Goal: Ask a question: Seek information or help from site administrators or community

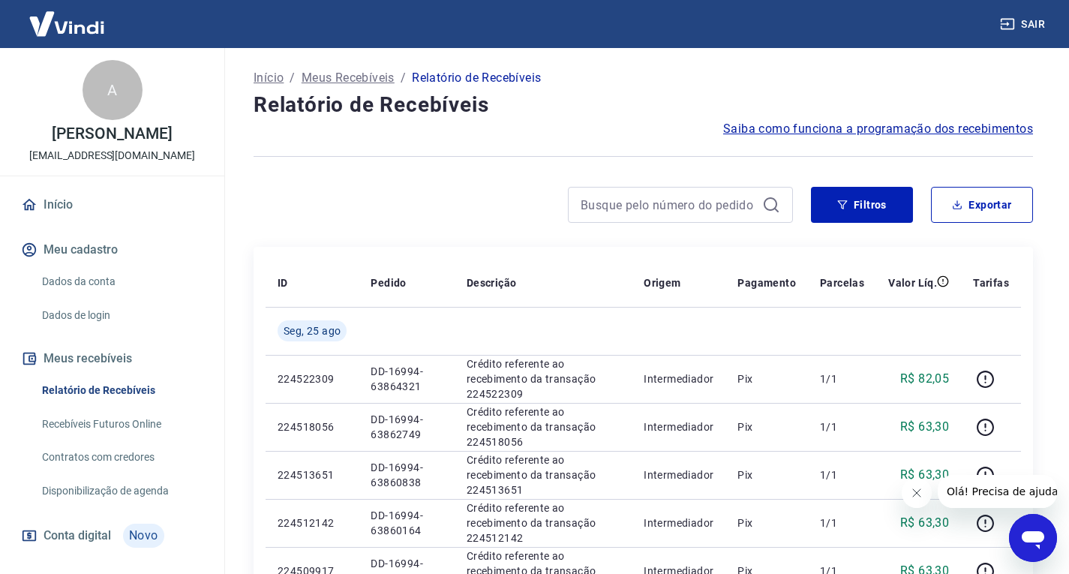
click at [1045, 554] on div "Abrir janela de mensagens" at bounding box center [1033, 537] width 45 height 45
click at [1031, 539] on icon "Abrir janela de mensagens" at bounding box center [1033, 540] width 23 height 18
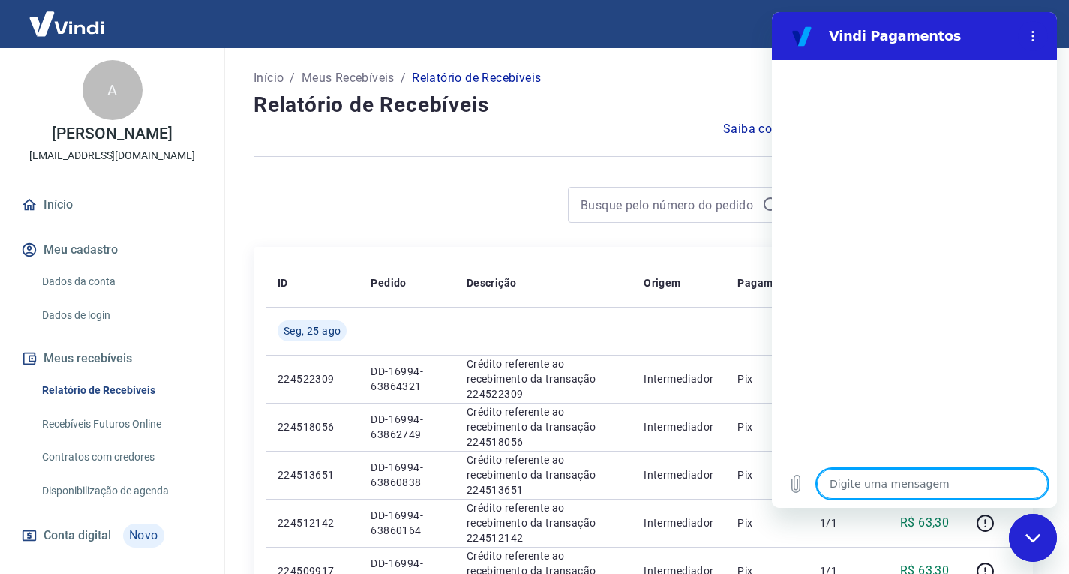
click at [945, 477] on textarea at bounding box center [932, 484] width 231 height 30
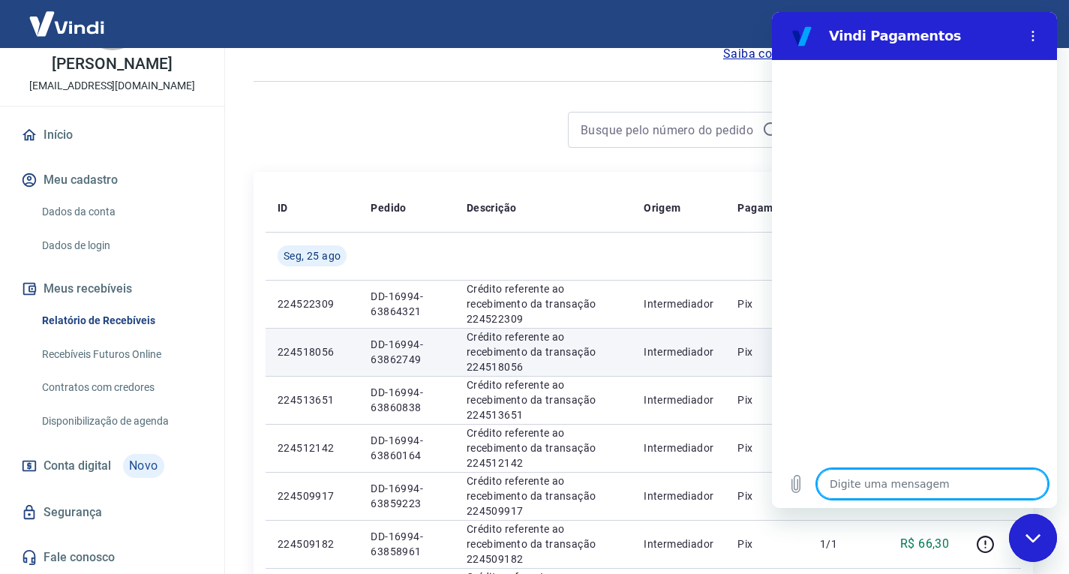
scroll to position [150, 0]
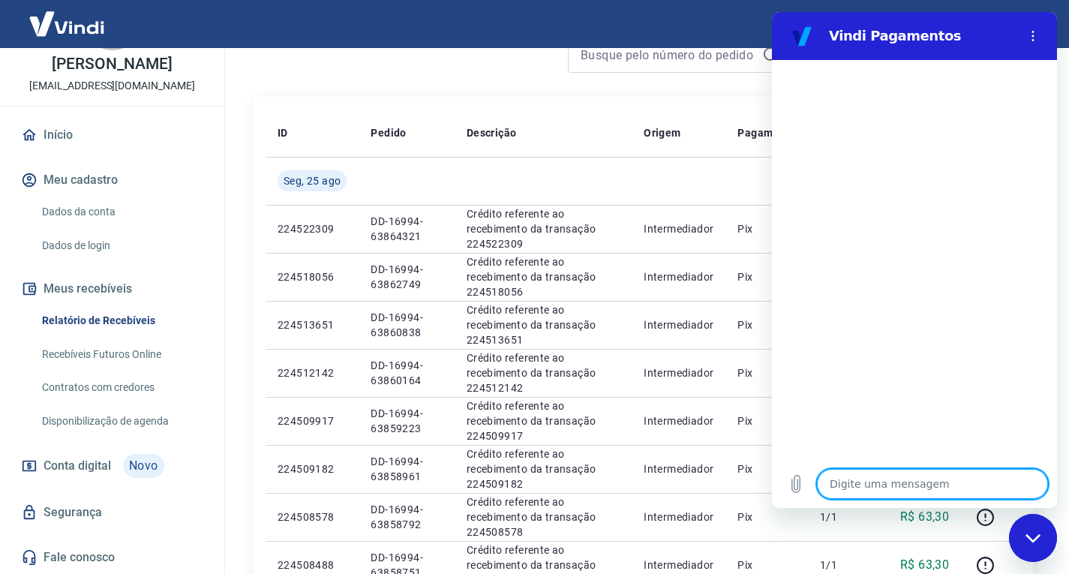
click at [107, 556] on link "Fale conosco" at bounding box center [112, 557] width 188 height 33
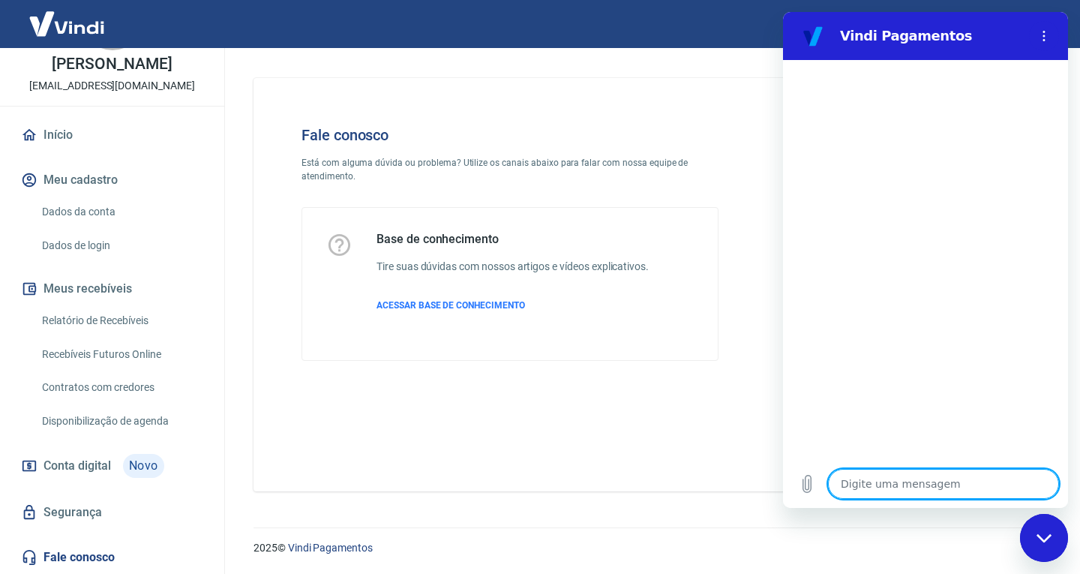
click at [1016, 485] on textarea at bounding box center [943, 484] width 231 height 30
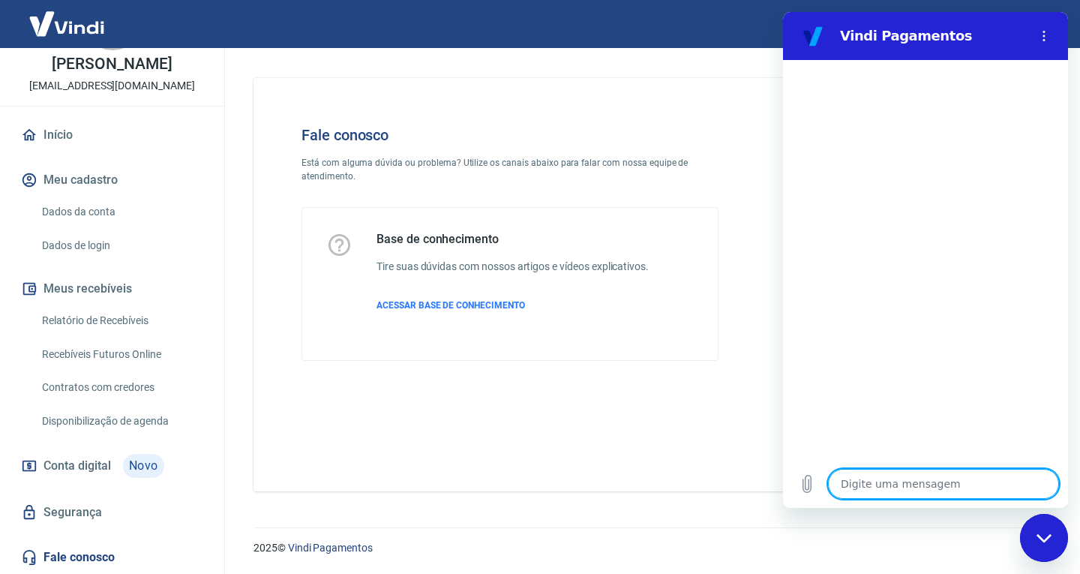
click at [1016, 485] on textarea at bounding box center [943, 484] width 231 height 30
type textarea "E"
type textarea "x"
type textarea "Er"
type textarea "x"
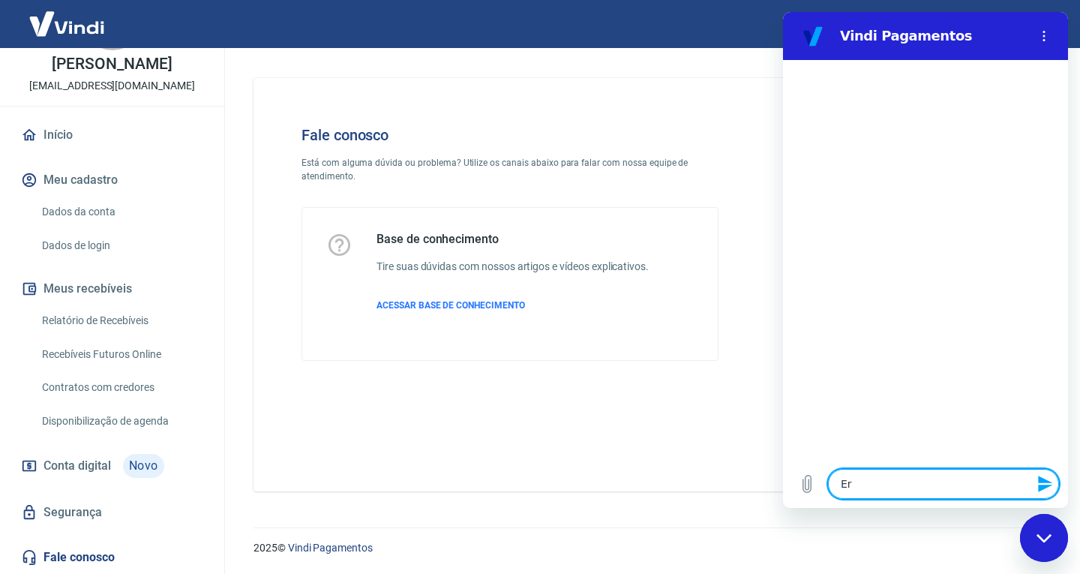
type textarea "Err"
type textarea "x"
type textarea "Erro"
type textarea "x"
type textarea "Erro"
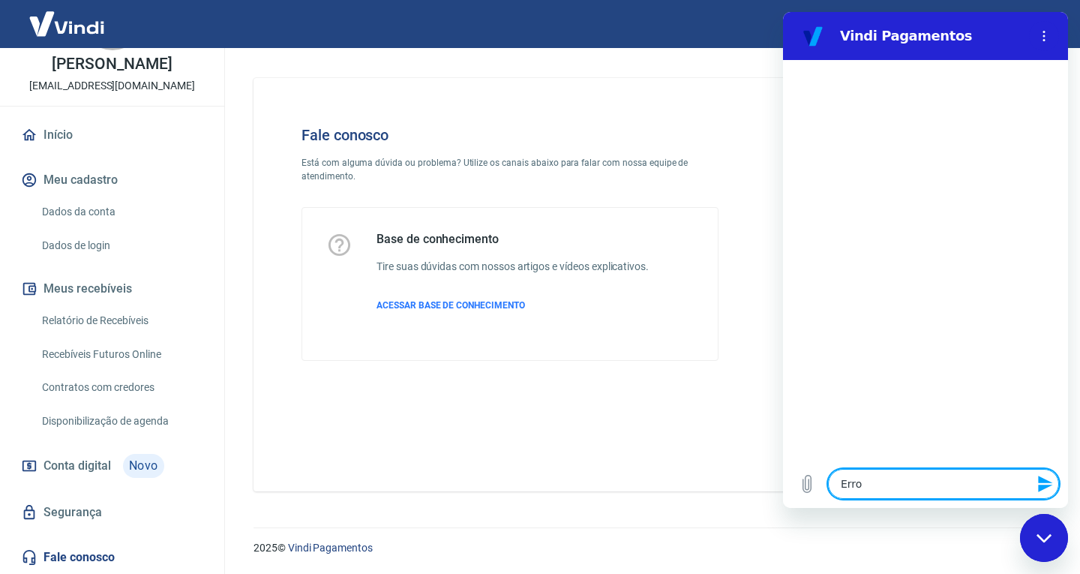
type textarea "x"
type textarea "Erro c"
type textarea "x"
type textarea "Erro co"
type textarea "x"
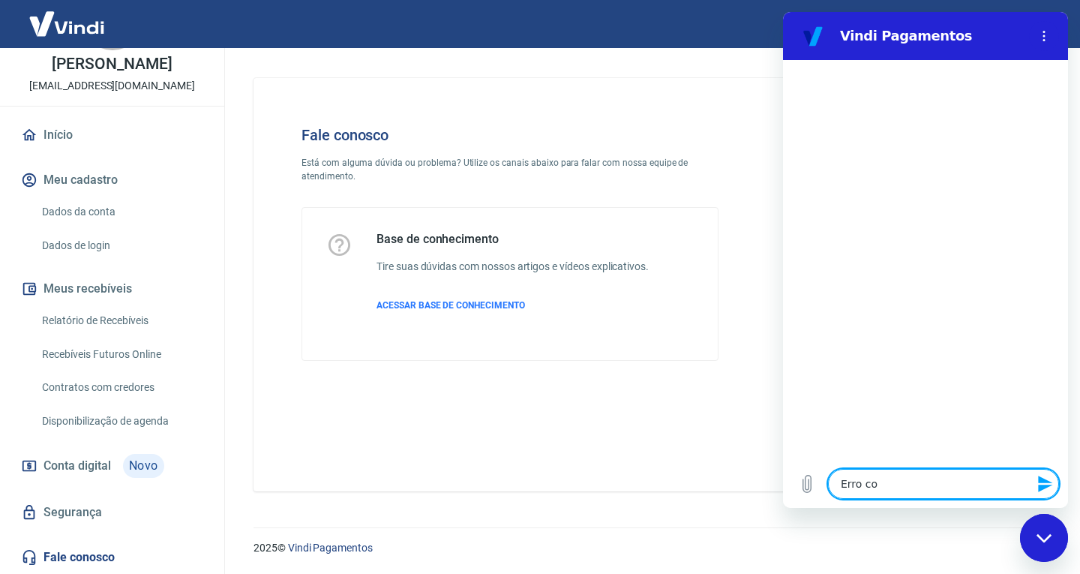
type textarea "Erro com"
type textarea "x"
type textarea "Erro comp"
type textarea "x"
type textarea "Erro com"
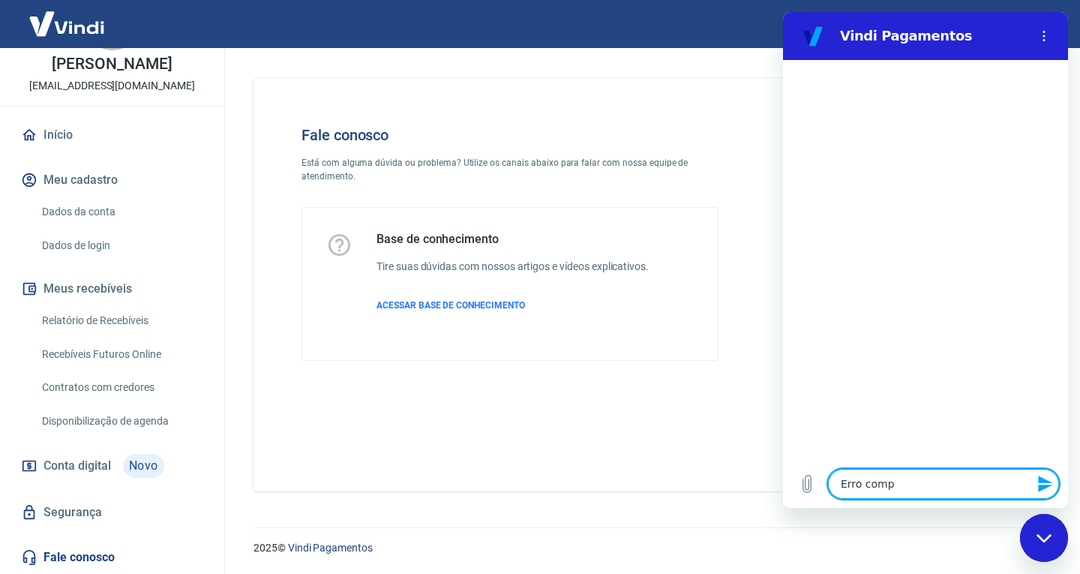
type textarea "x"
type textarea "Erro com"
type textarea "x"
type textarea "Erro com p"
type textarea "x"
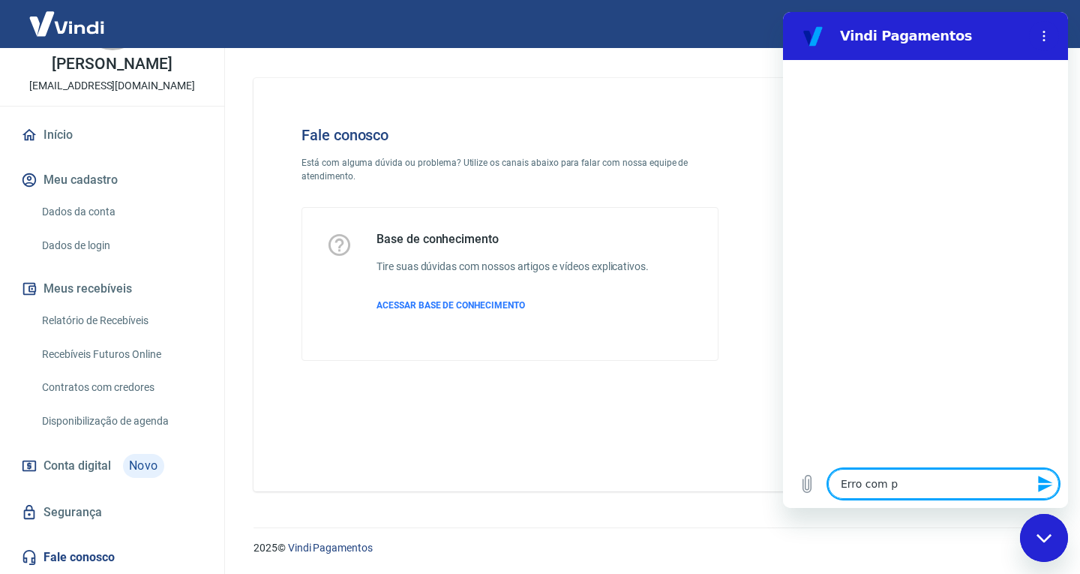
type textarea "Erro com pa"
type textarea "x"
type textarea "Erro com pag"
type textarea "x"
type textarea "Erro com paga"
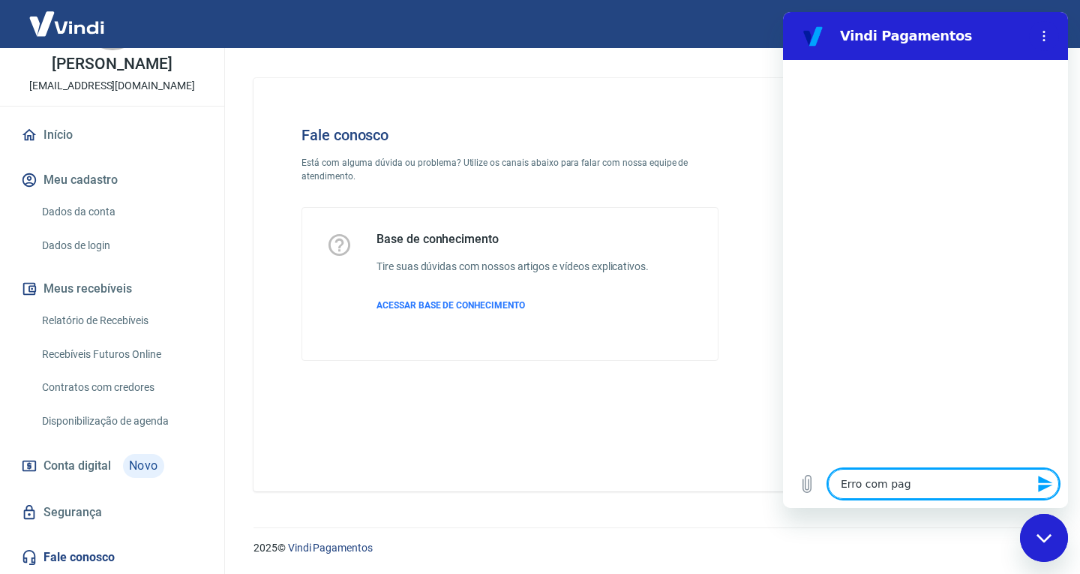
type textarea "x"
type textarea "Erro com pagam"
type textarea "x"
type textarea "Erro com pagame"
type textarea "x"
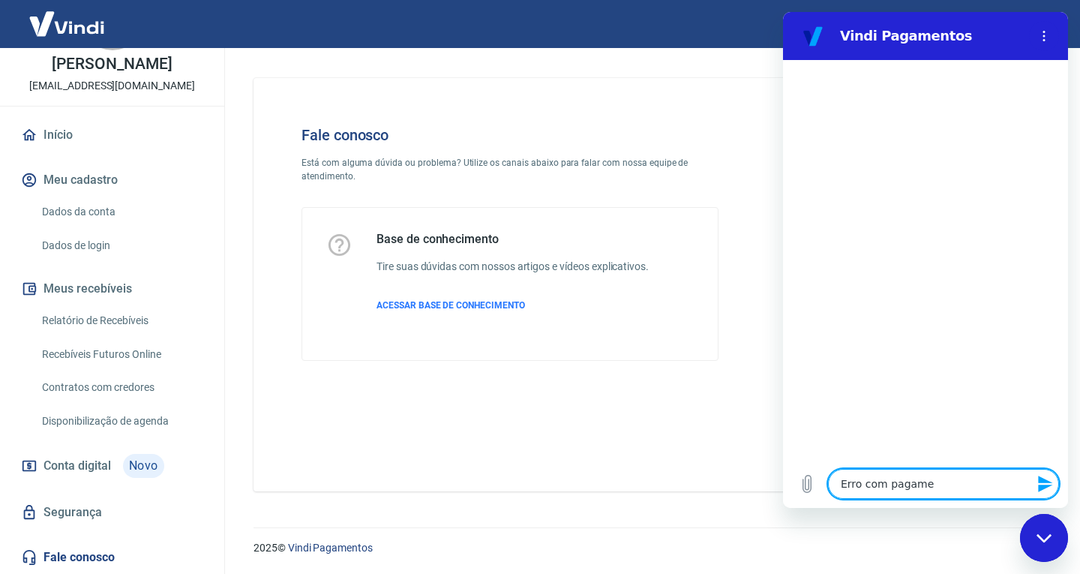
type textarea "Erro com pagamen"
type textarea "x"
type textarea "Erro com pagament"
type textarea "x"
type textarea "Erro com pagamento"
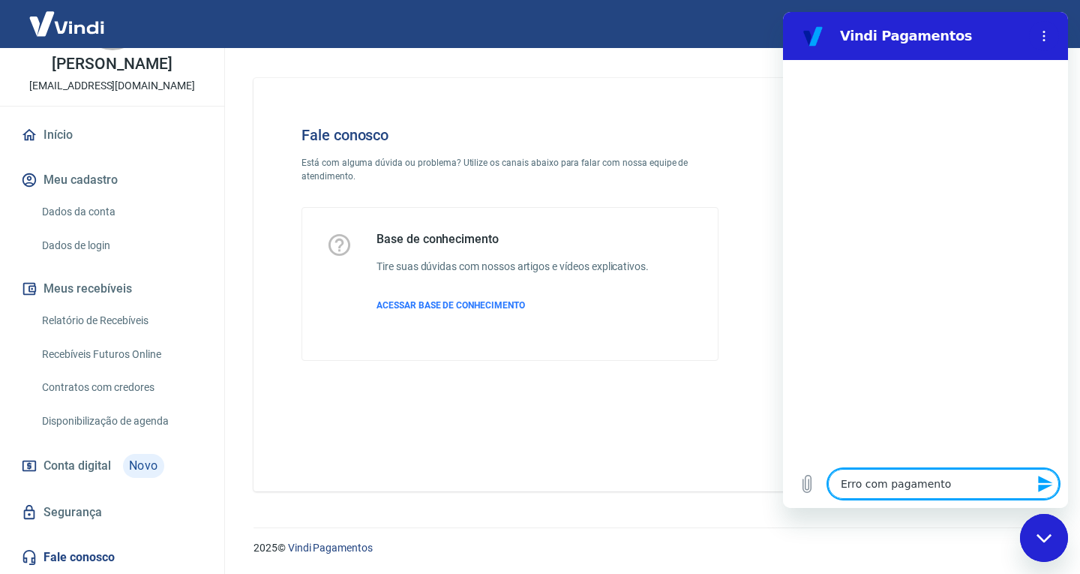
type textarea "x"
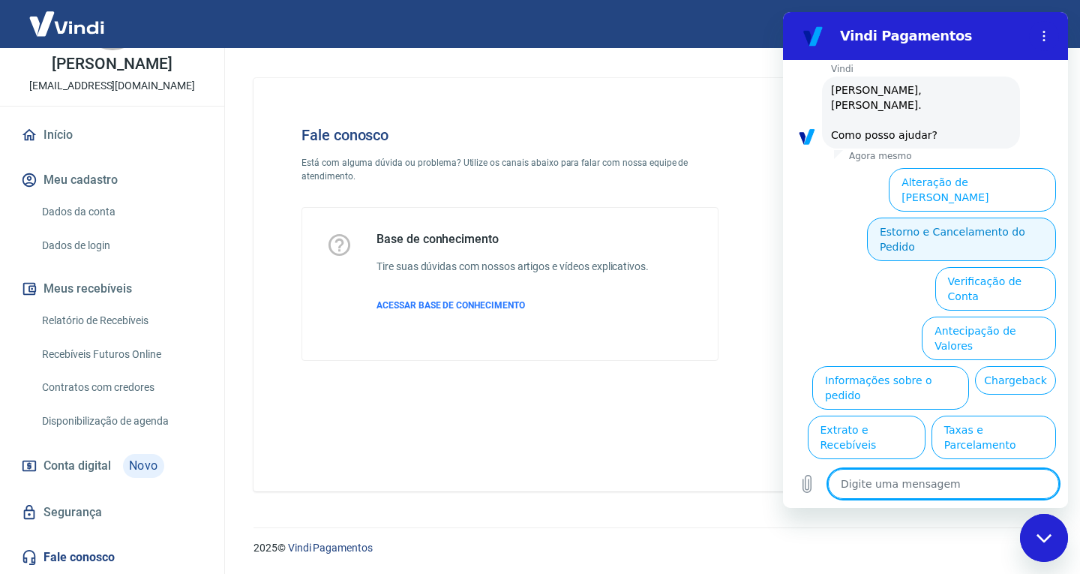
scroll to position [65, 0]
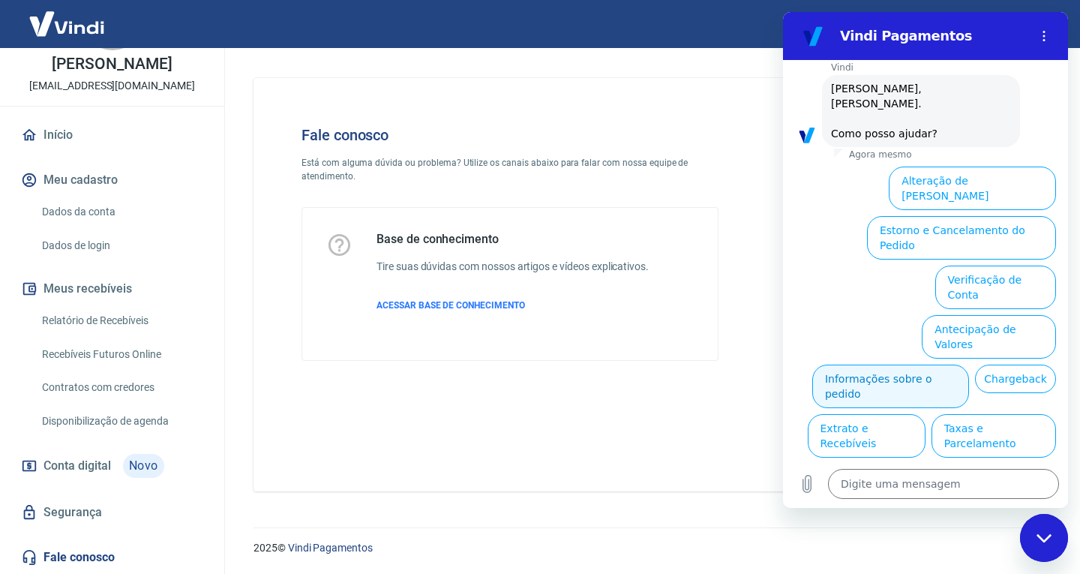
click at [969, 365] on button "Informações sobre o pedido" at bounding box center [890, 387] width 157 height 44
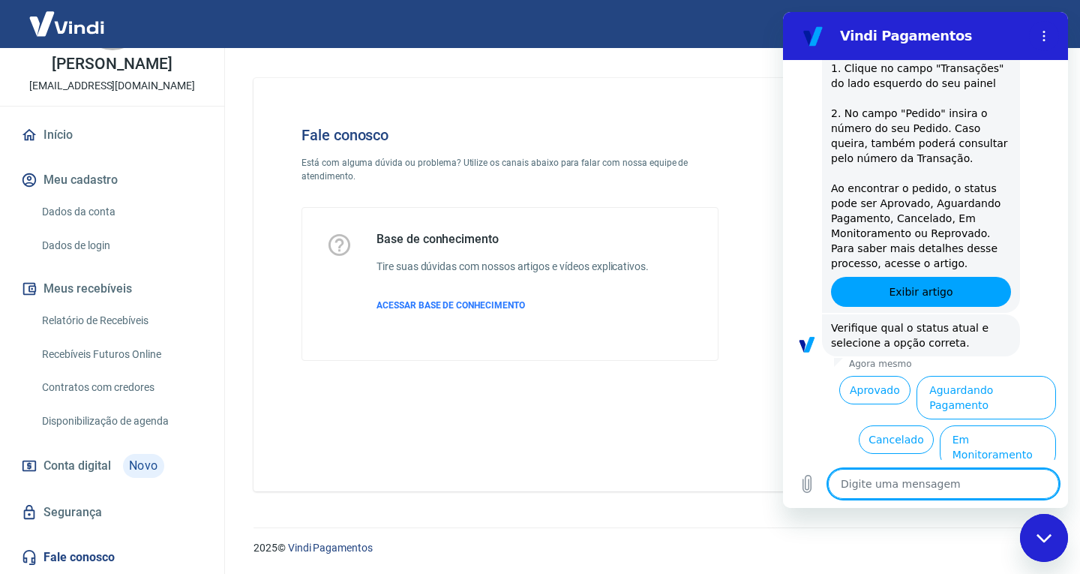
scroll to position [323, 0]
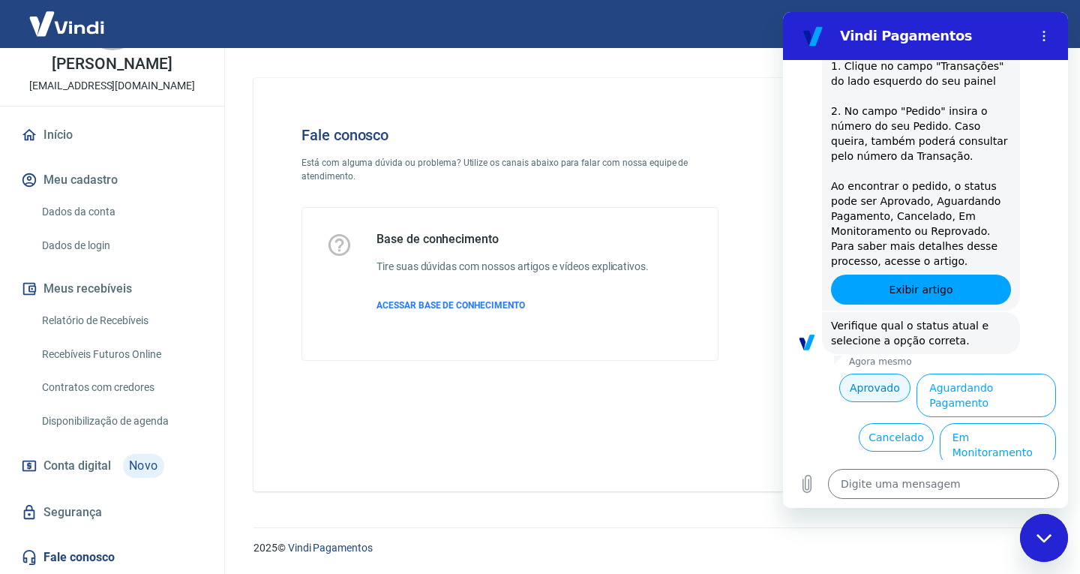
click at [888, 377] on button "Aprovado" at bounding box center [875, 388] width 72 height 29
click at [888, 347] on span "Verifique qual o status atual e selecione a opção correta." at bounding box center [911, 333] width 161 height 27
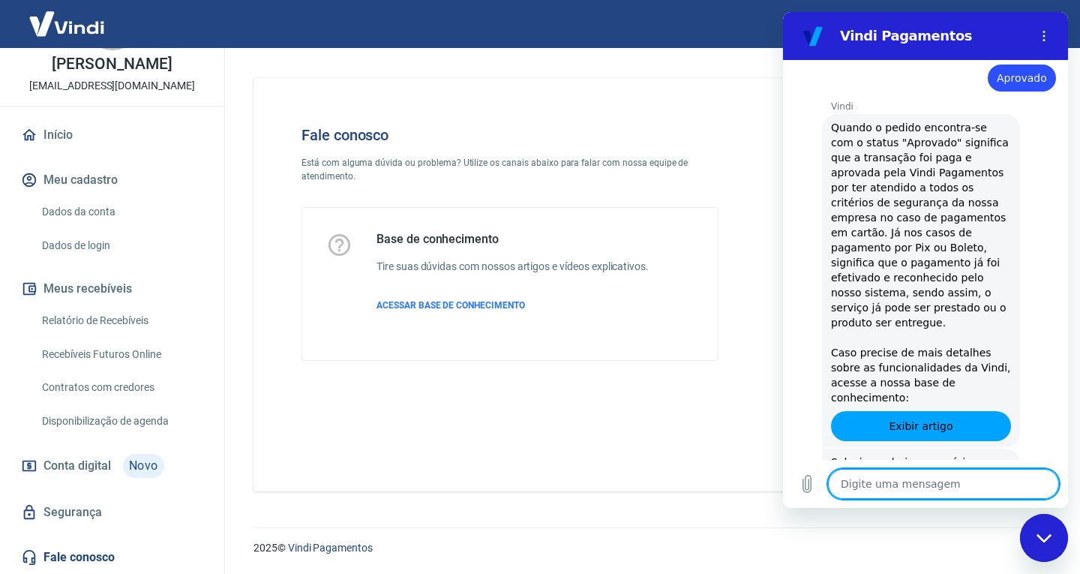
scroll to position [777, 0]
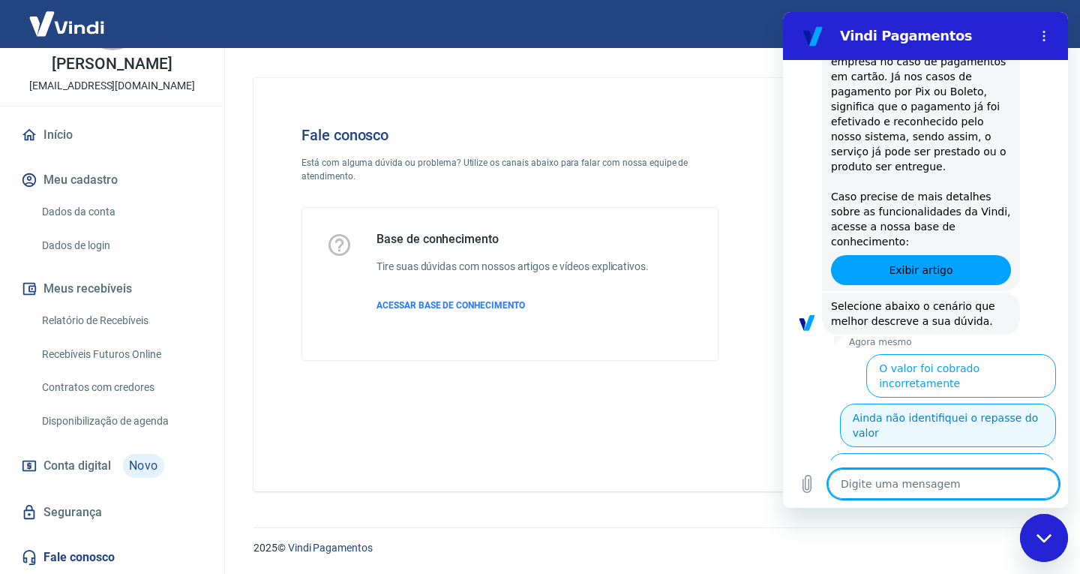
click at [961, 404] on button "Ainda não identifiquei o repasse do valor" at bounding box center [948, 426] width 216 height 44
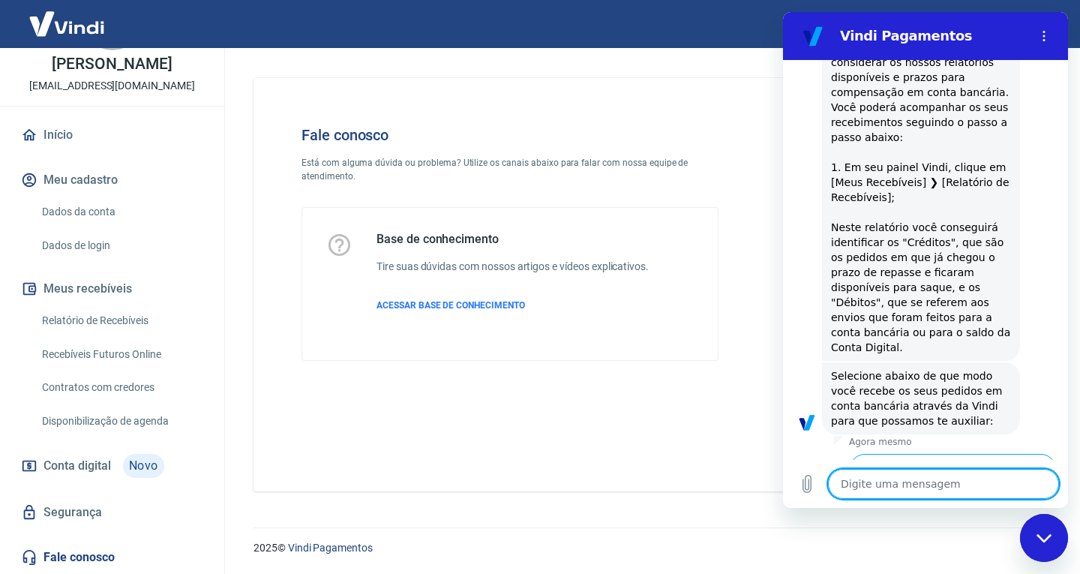
scroll to position [1167, 0]
click at [961, 503] on button "Recebo automaticamente em minha conta" at bounding box center [945, 525] width 222 height 44
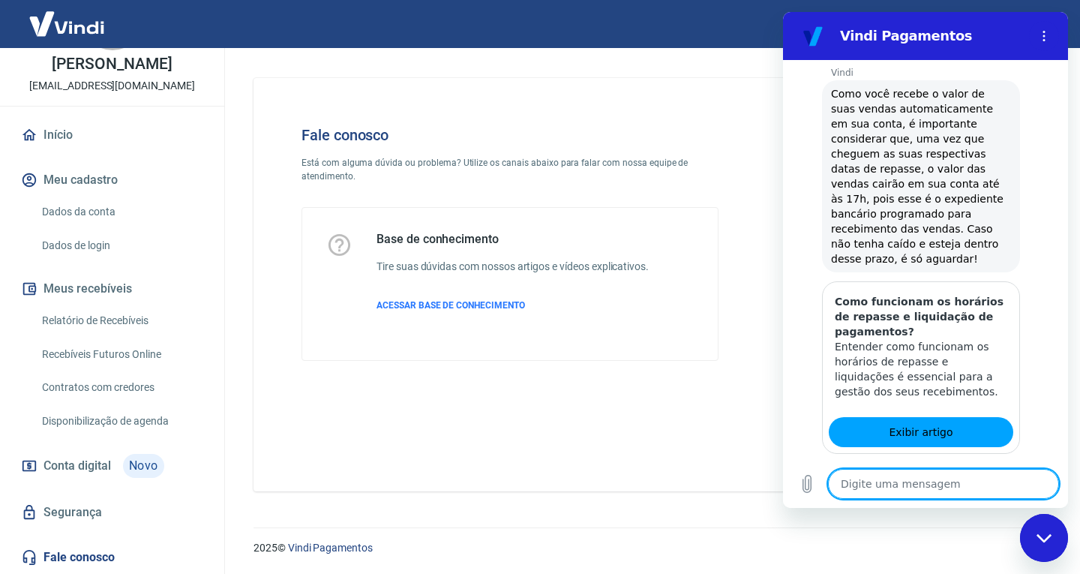
scroll to position [1602, 0]
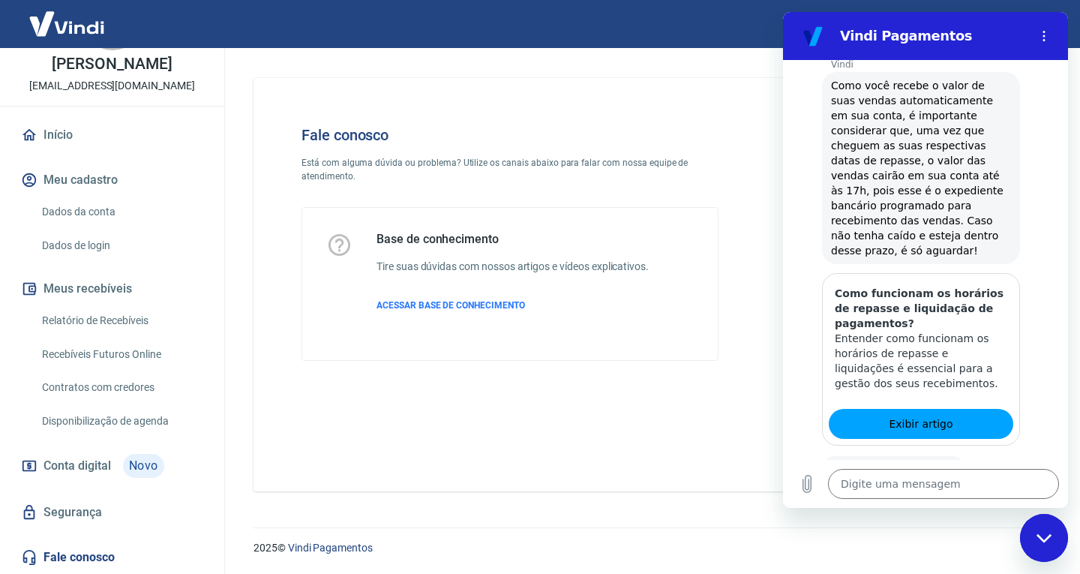
click at [976, 503] on button "Sim" at bounding box center [983, 517] width 44 height 29
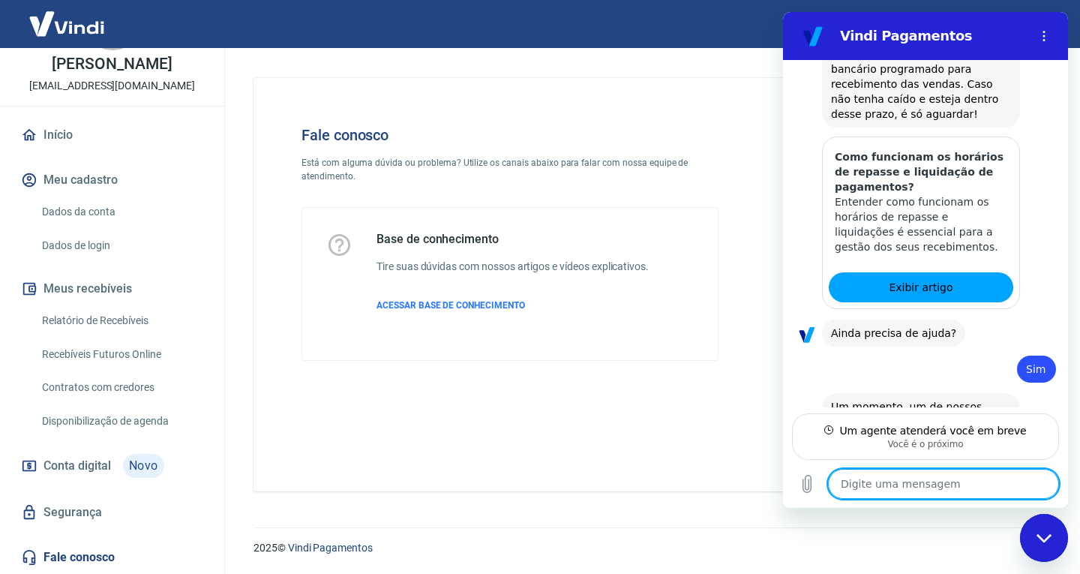
scroll to position [1737, 0]
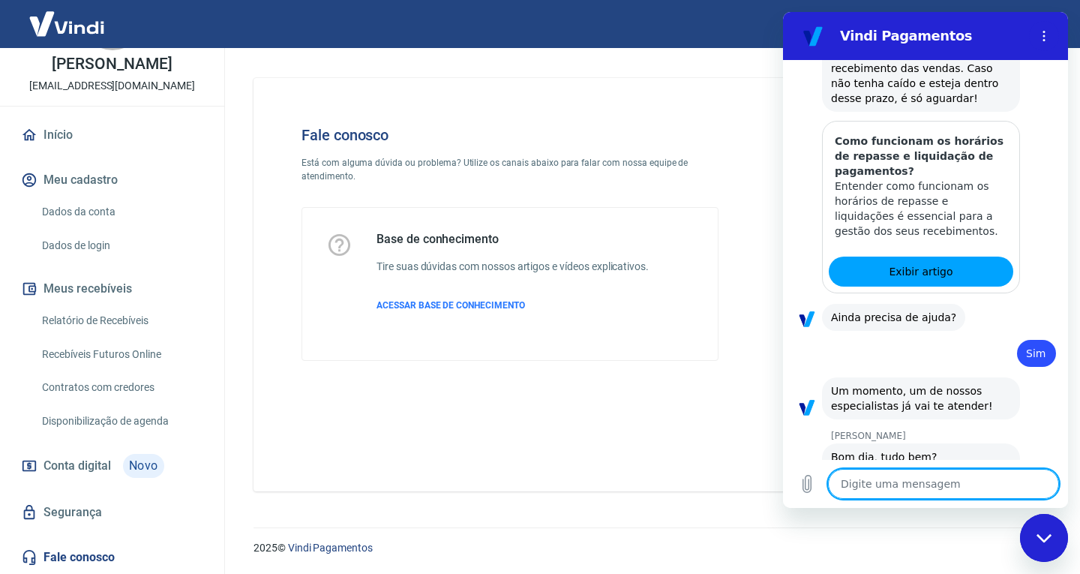
type textarea "x"
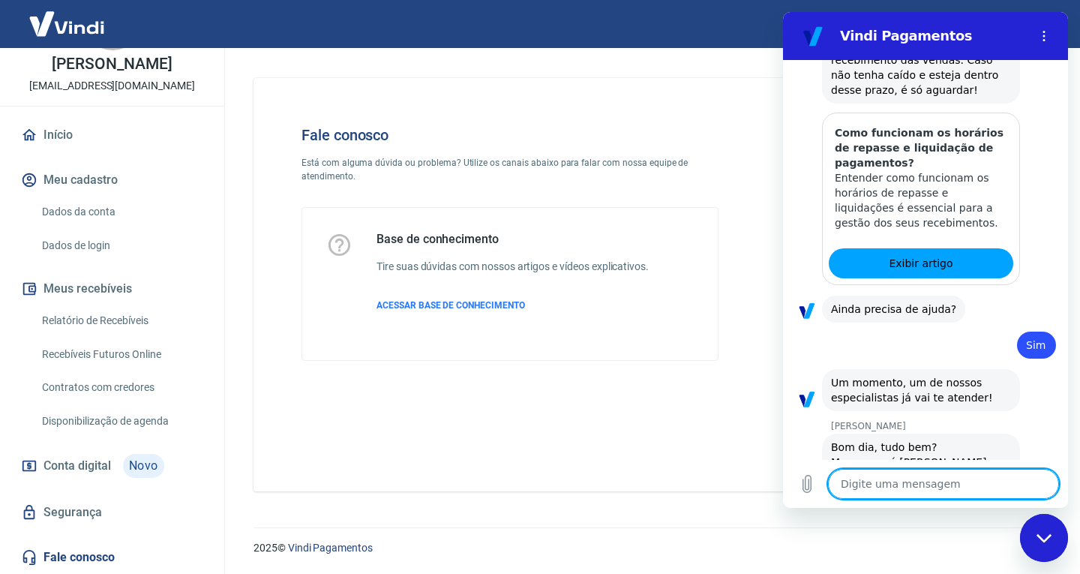
scroll to position [1766, 0]
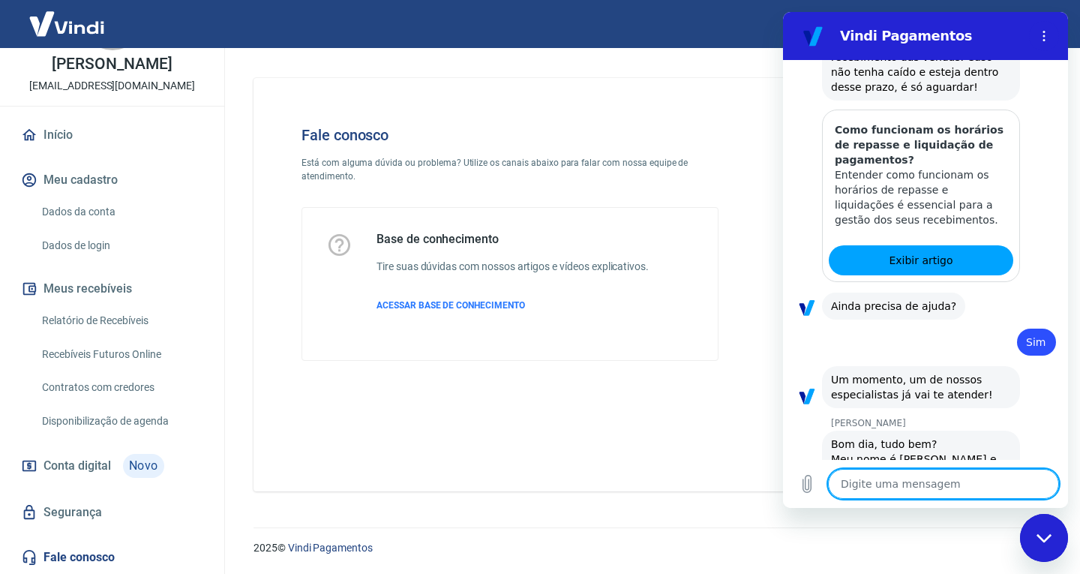
type textarea "B"
type textarea "x"
type textarea "Bo"
type textarea "x"
type textarea "Bom"
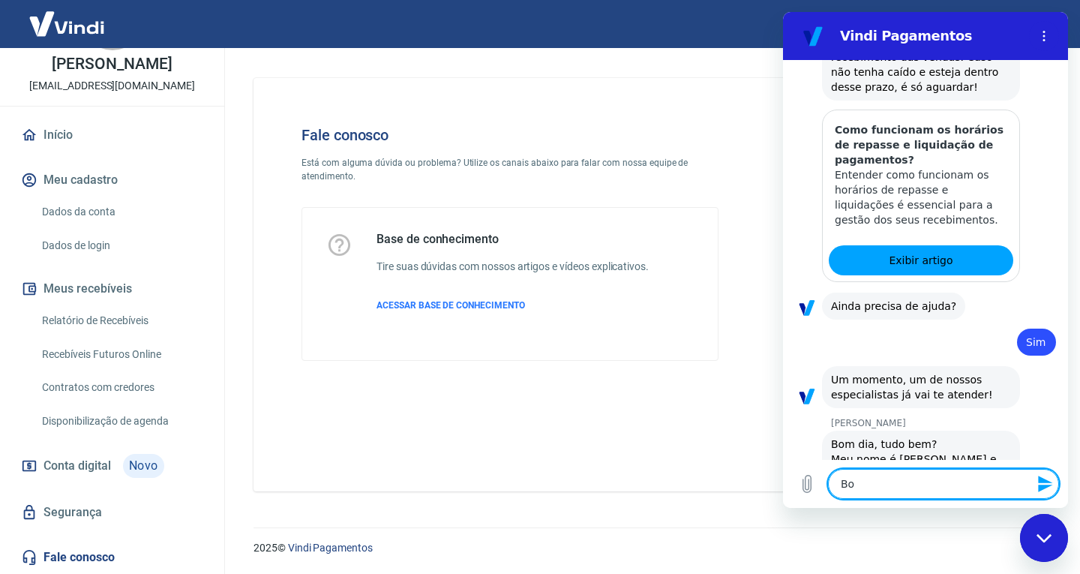
type textarea "x"
type textarea "Bom"
type textarea "x"
type textarea "Bom d"
type textarea "x"
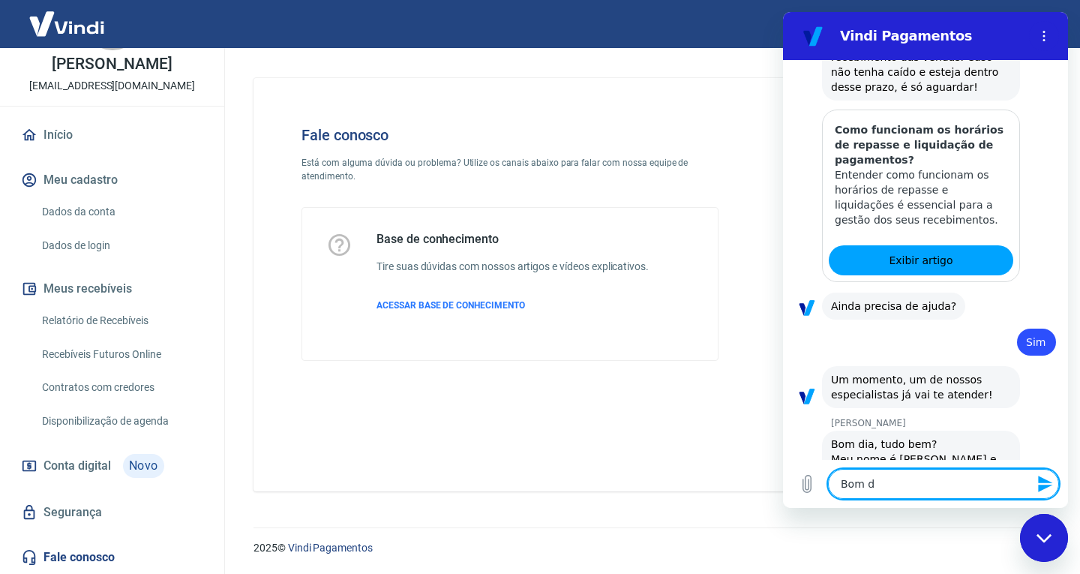
type textarea "Bom di"
type textarea "x"
type textarea "Bom dia"
type textarea "x"
type textarea "Bom dia"
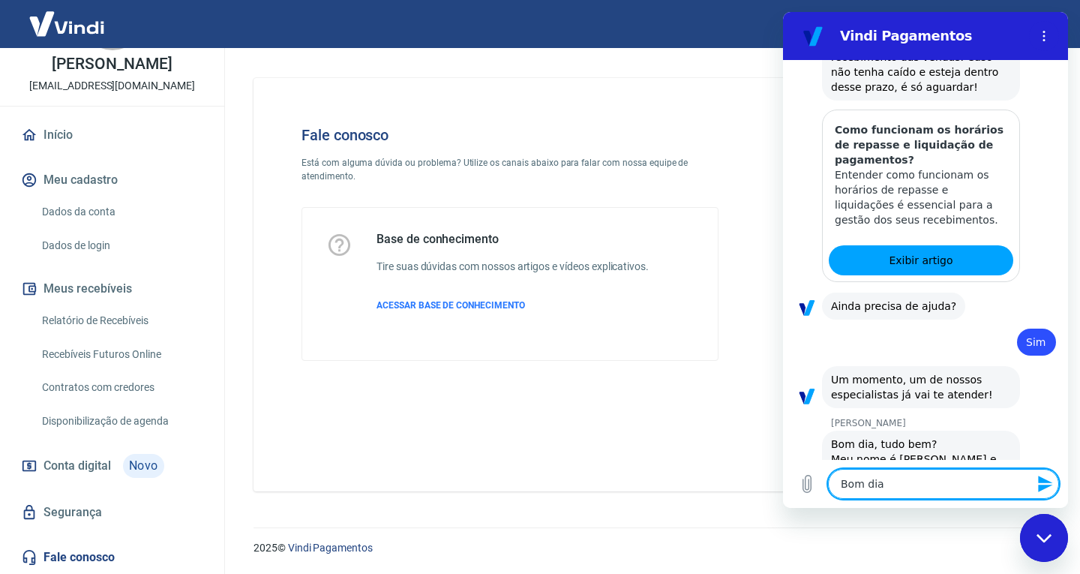
type textarea "x"
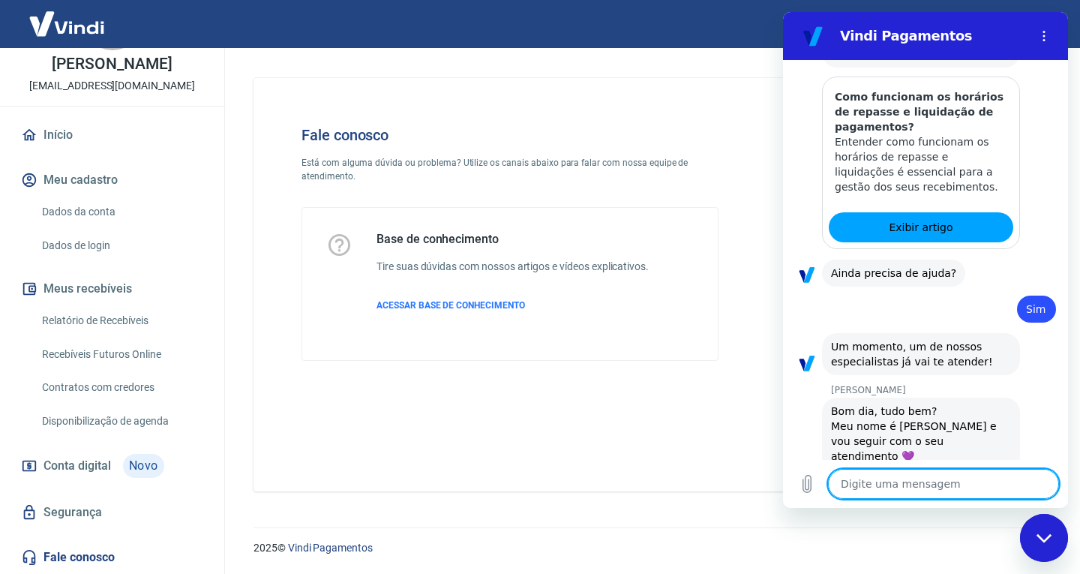
scroll to position [1802, 0]
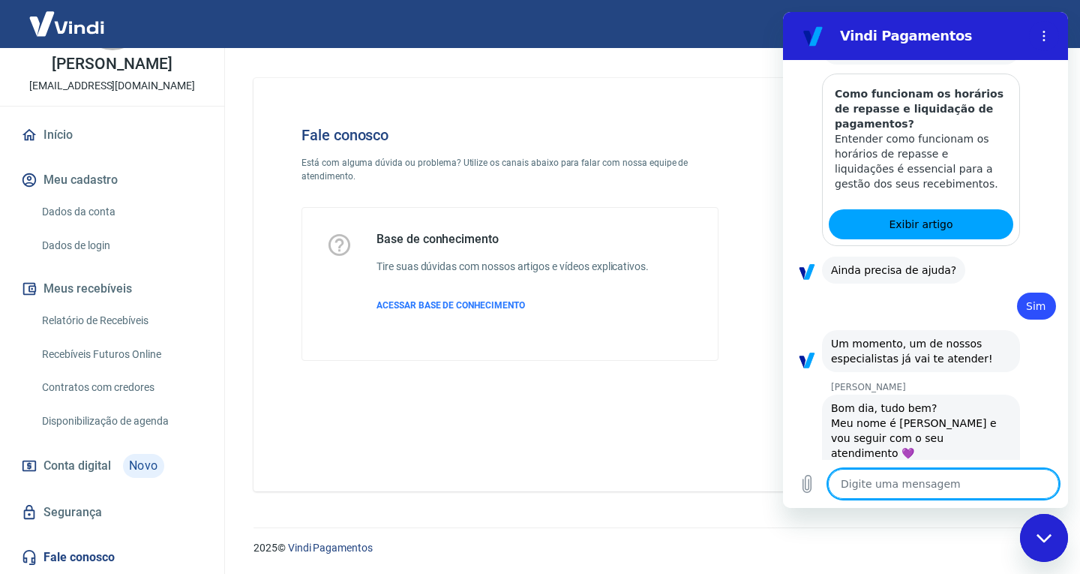
type textarea "x"
click at [930, 479] on textarea at bounding box center [943, 484] width 231 height 30
paste textarea "#63865461"
type textarea "#63865461"
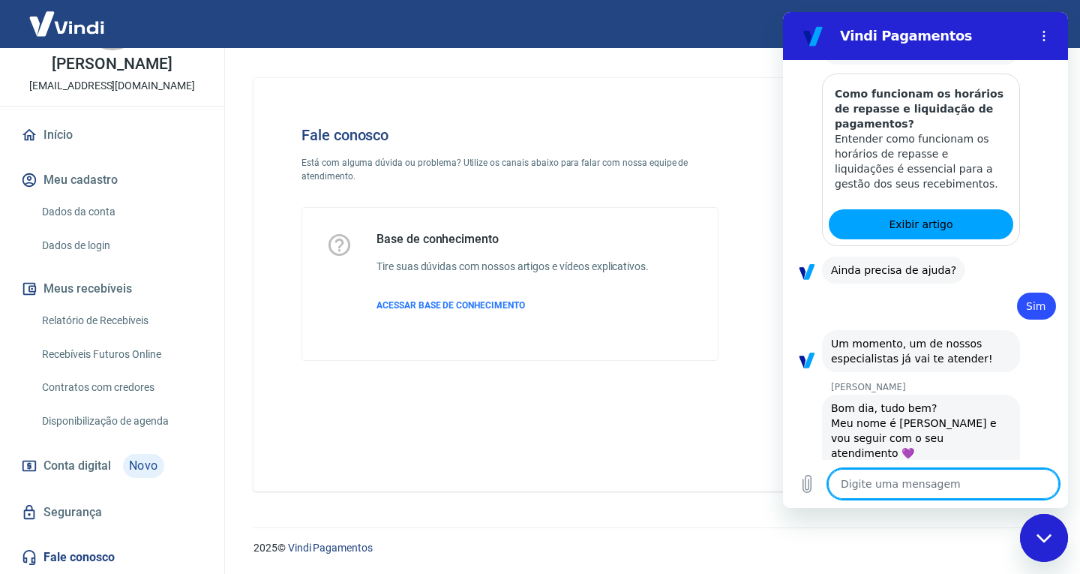
type textarea "x"
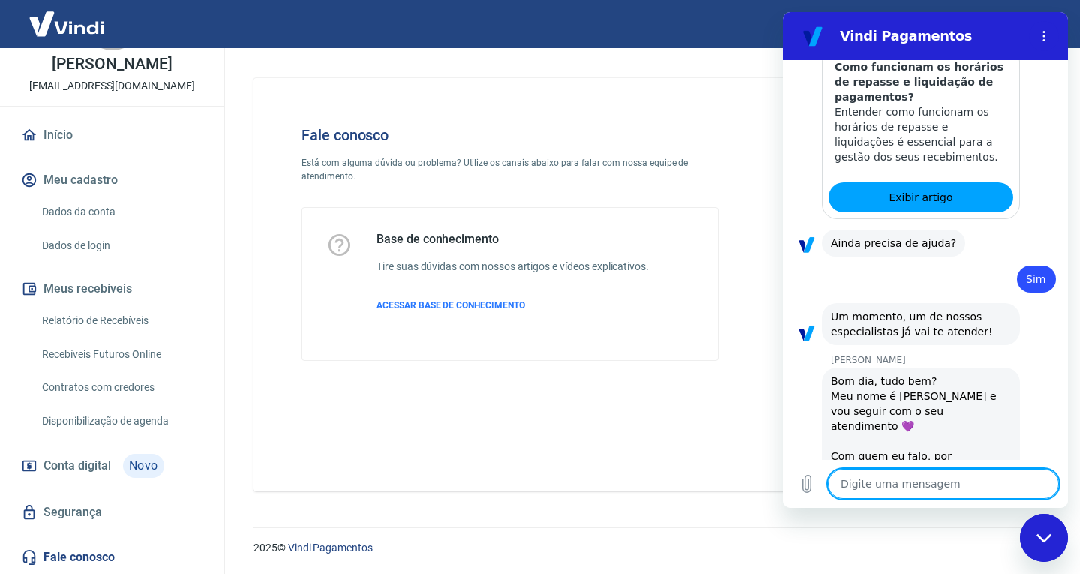
type textarea "x"
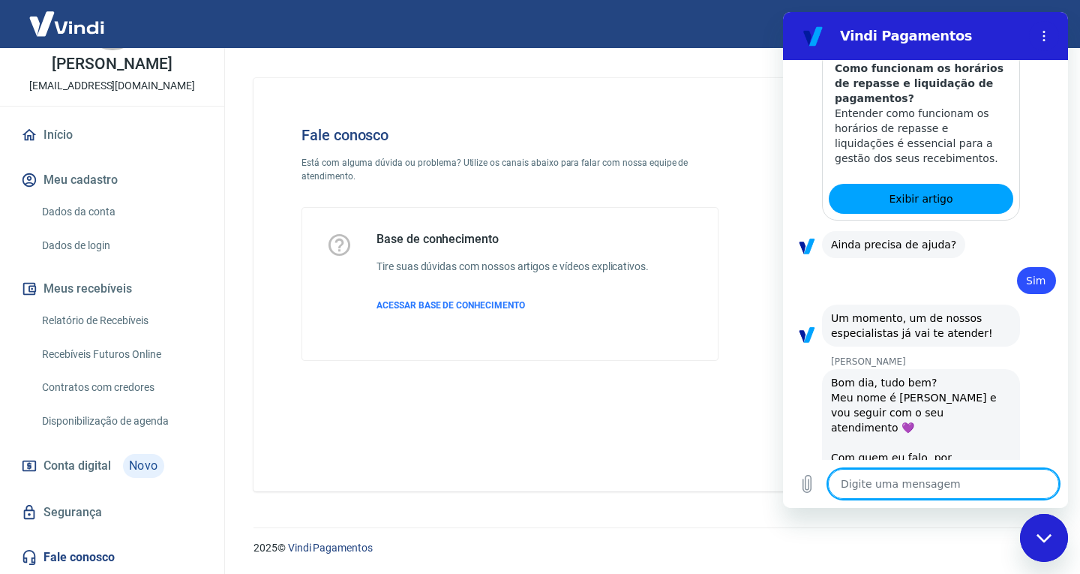
type textarea "G"
type textarea "x"
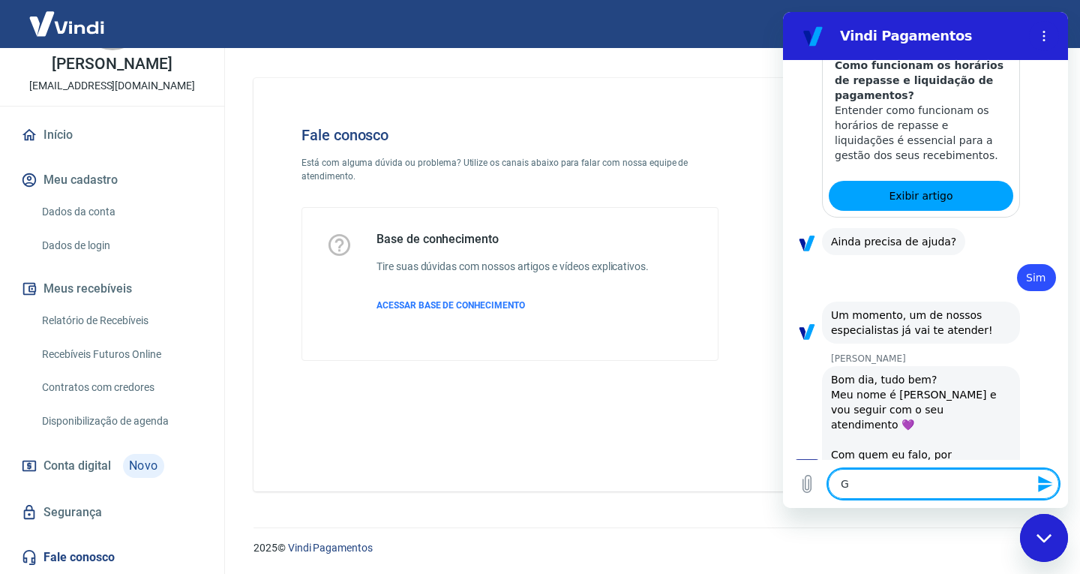
type textarea "Go"
type textarea "x"
type textarea "Gos"
type textarea "x"
type textarea "Gost"
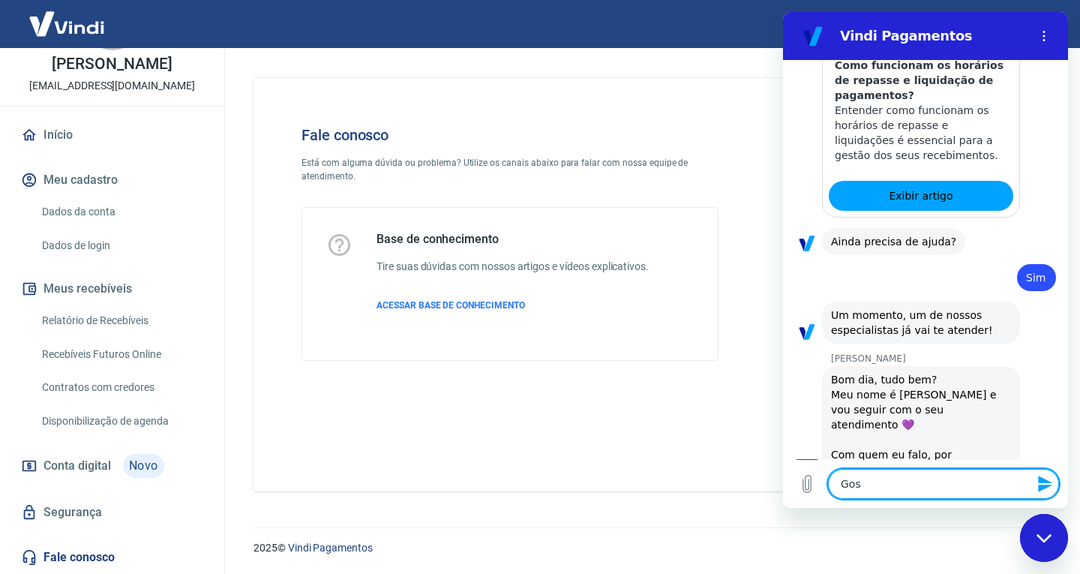
type textarea "x"
type textarea "Gosta"
type textarea "x"
type textarea "Gostar"
type textarea "x"
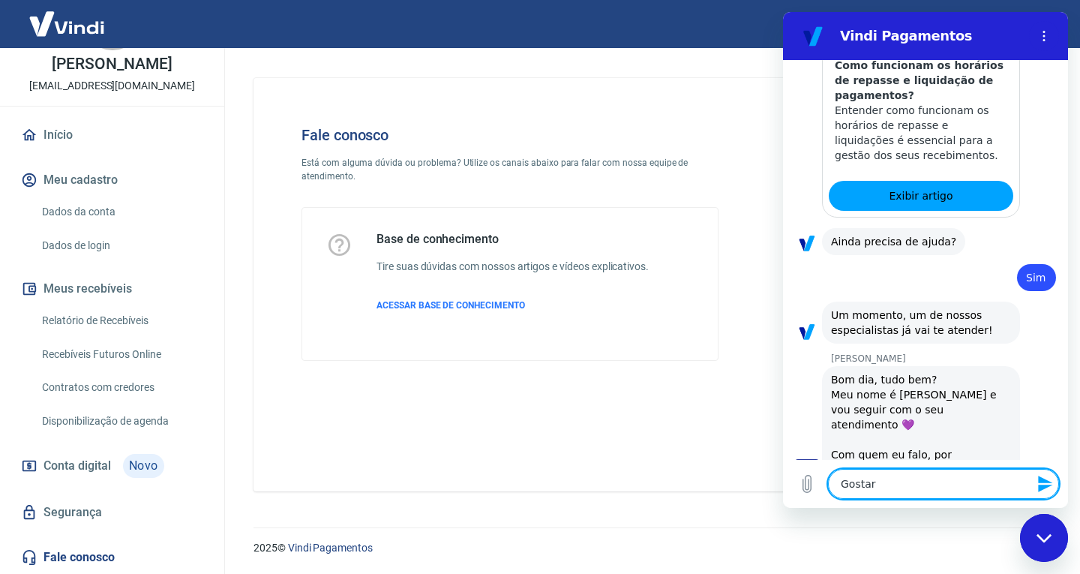
type textarea "Gostari"
type textarea "x"
type textarea "Gostaria"
type textarea "x"
type textarea "Gostaria"
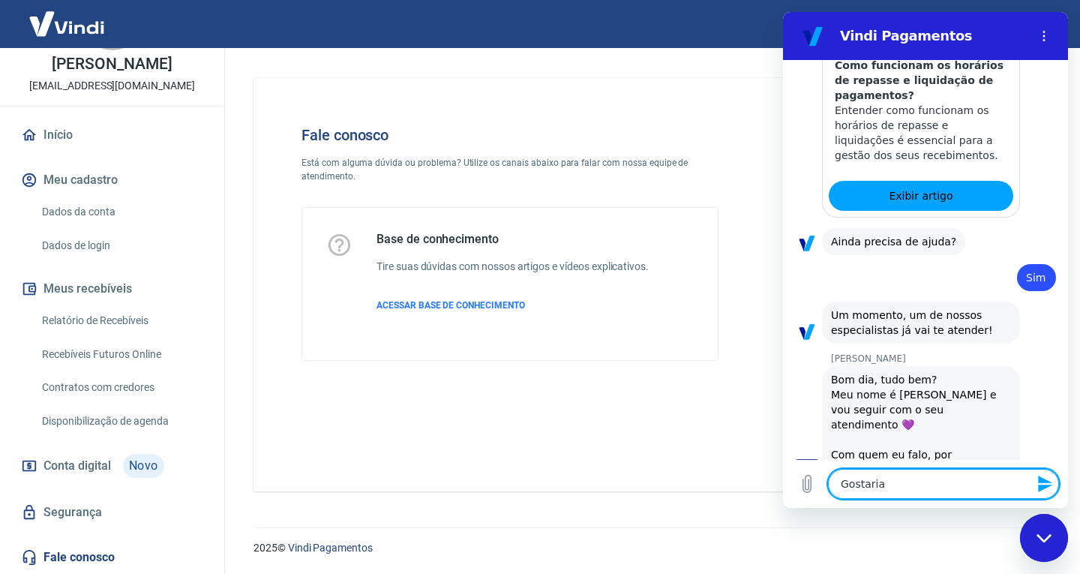
type textarea "x"
type textarea "Gostaria d"
type textarea "x"
type textarea "Gostaria de"
type textarea "x"
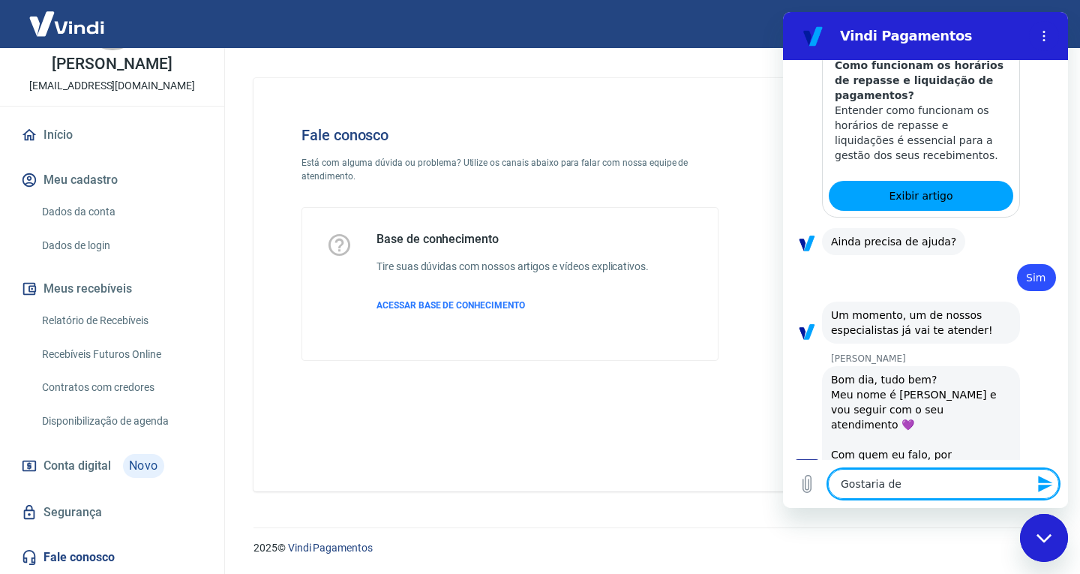
type textarea "Gostaria de"
type textarea "x"
type textarea "Gostaria de v"
type textarea "x"
type textarea "Gostaria de ve"
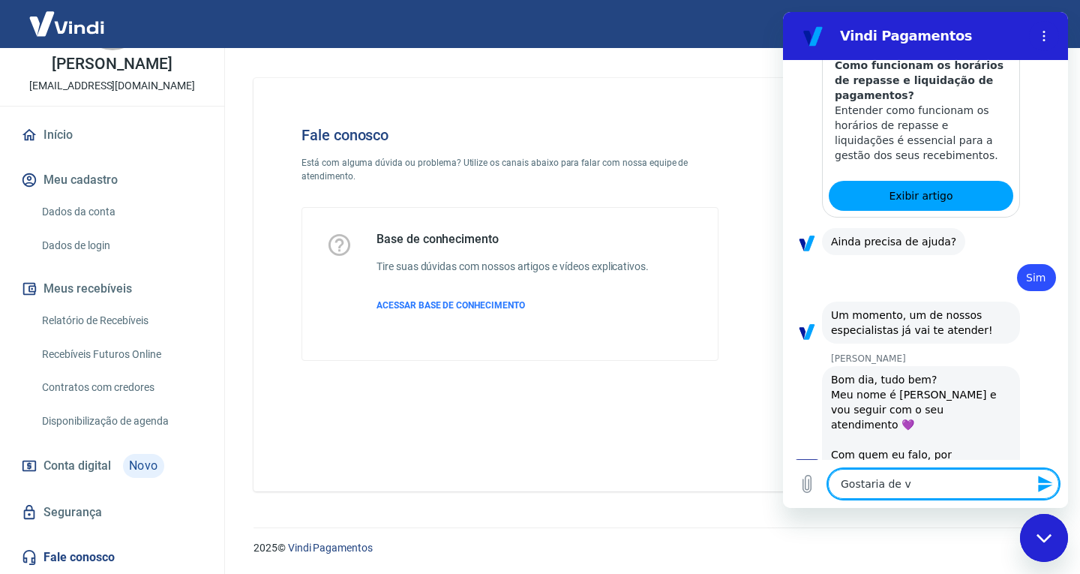
type textarea "x"
type textarea "Gostaria de ver"
type textarea "x"
type textarea "Gostaria de veri"
type textarea "x"
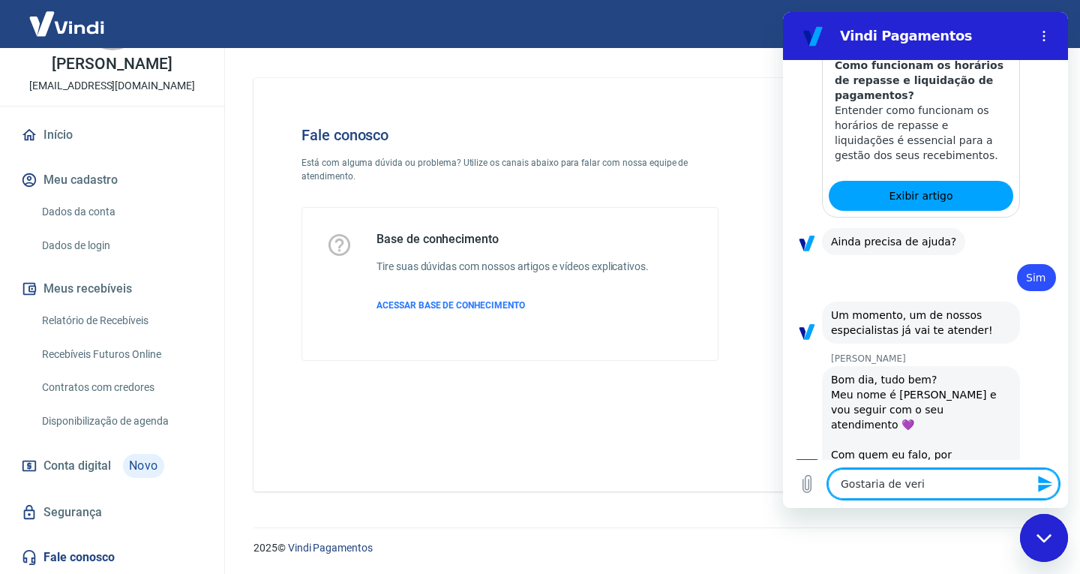
type textarea "Gostaria de verif"
type textarea "x"
type textarea "Gostaria de verifi"
type textarea "x"
type textarea "Gostaria de verific"
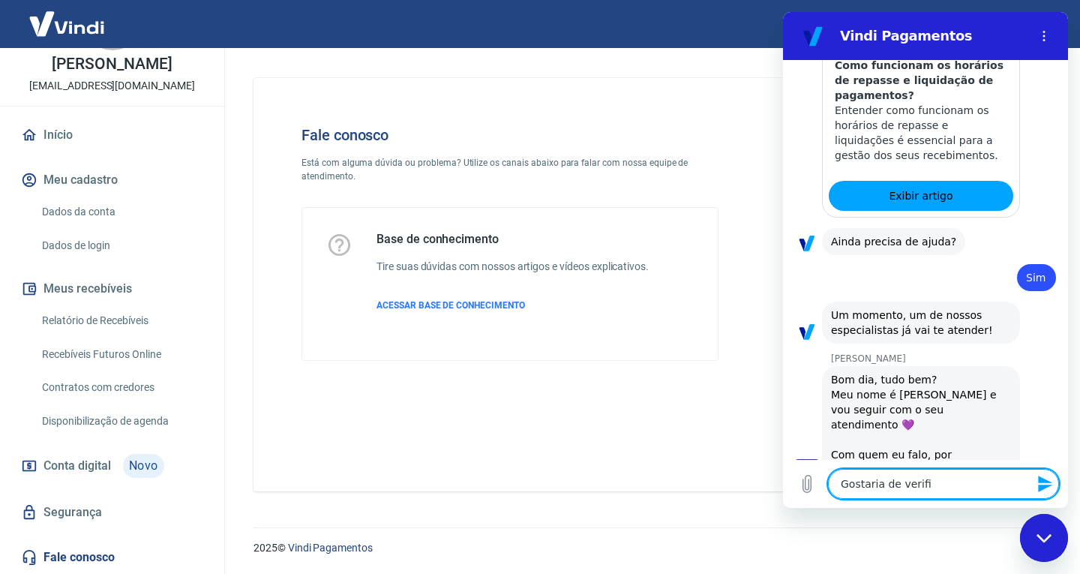
type textarea "x"
type textarea "Gostaria de verifica"
type textarea "x"
type textarea "Gostaria de verificar"
type textarea "x"
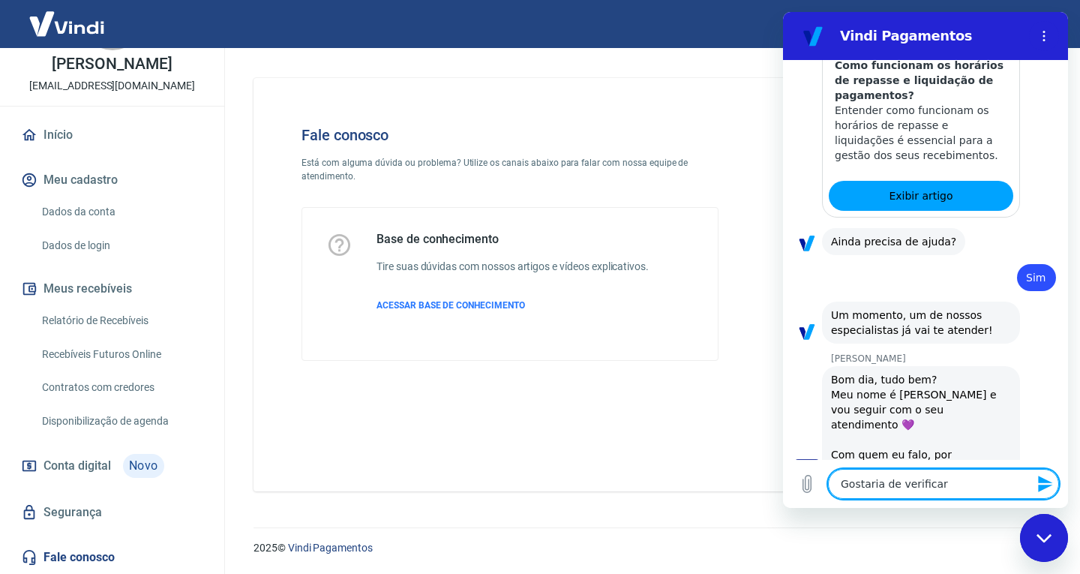
type textarea "Gostaria de verificar"
type textarea "x"
type textarea "Gostaria de verificar o"
type textarea "x"
type textarea "Gostaria de verificar o"
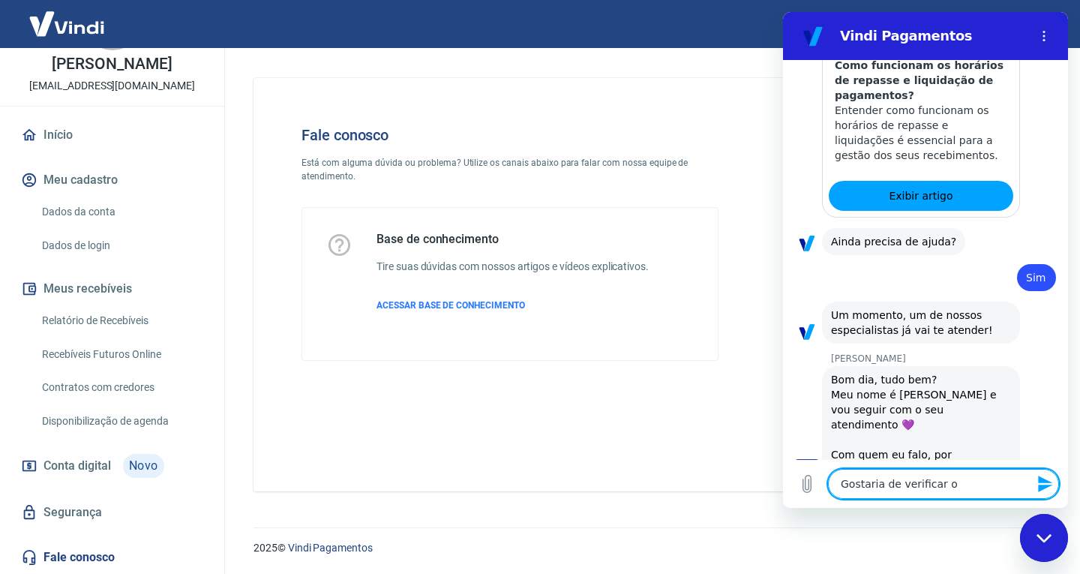
type textarea "x"
type textarea "Gostaria de verificar o p"
type textarea "x"
type textarea "Gostaria de verificar o pa"
type textarea "x"
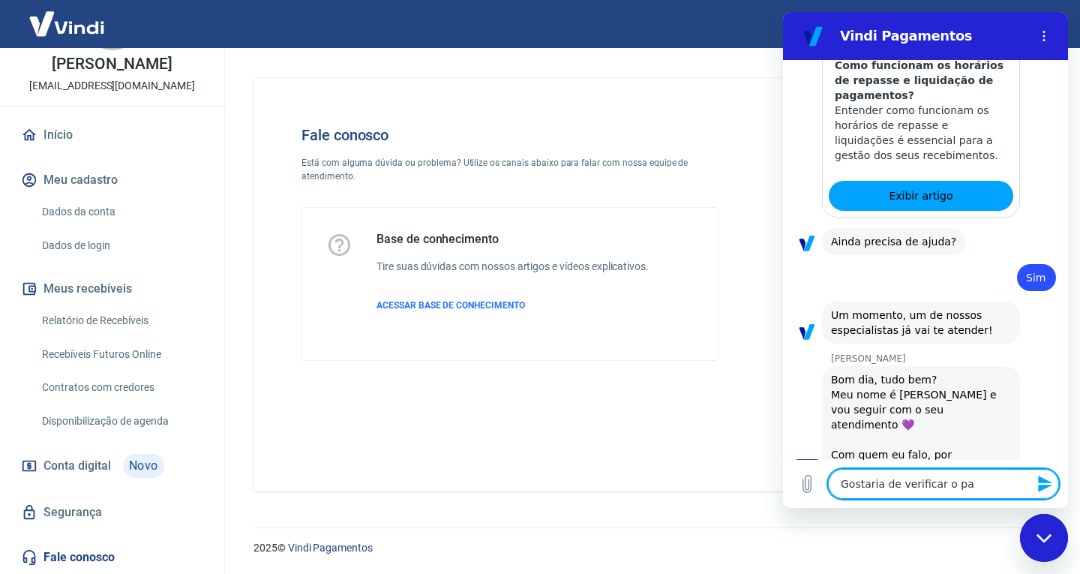
type textarea "Gostaria de verificar o pag"
type textarea "x"
type textarea "Gostaria de verificar o paga"
type textarea "x"
type textarea "Gostaria de verificar o pagam"
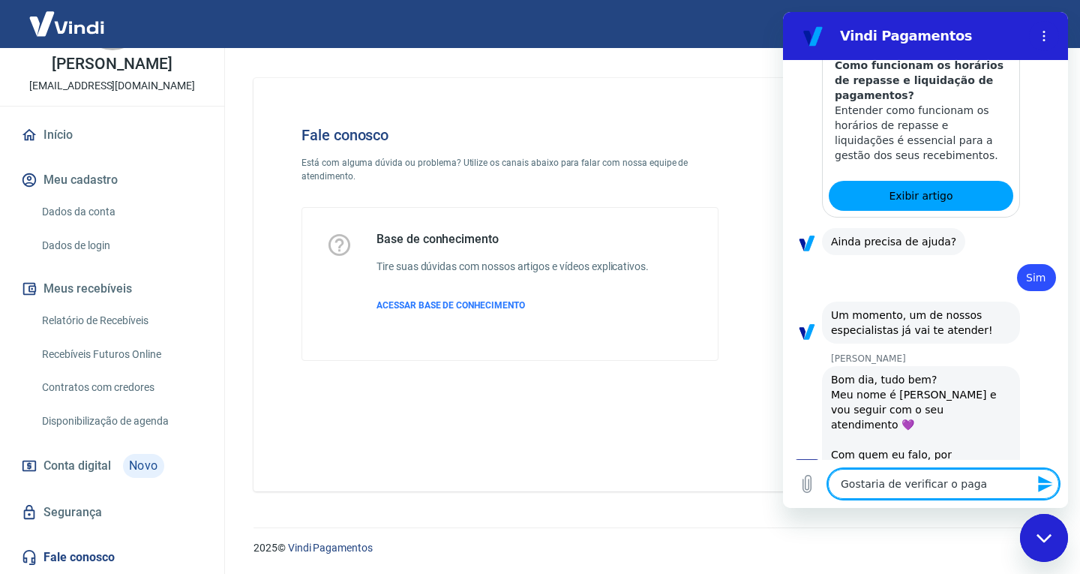
type textarea "x"
type textarea "Gostaria de verificar o pagame"
type textarea "x"
type textarea "Gostaria de verificar o pagamen"
type textarea "x"
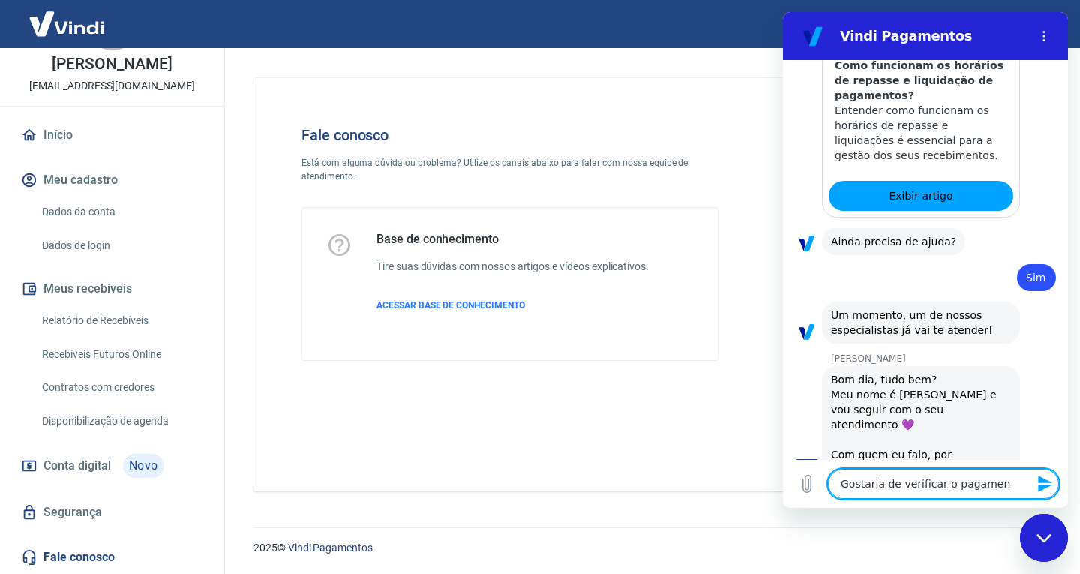
type textarea "Gostaria de verificar o pagament"
type textarea "x"
type textarea "Gostaria de verificar o pagamento"
type textarea "x"
type textarea "Gostaria de verificar o pagamento"
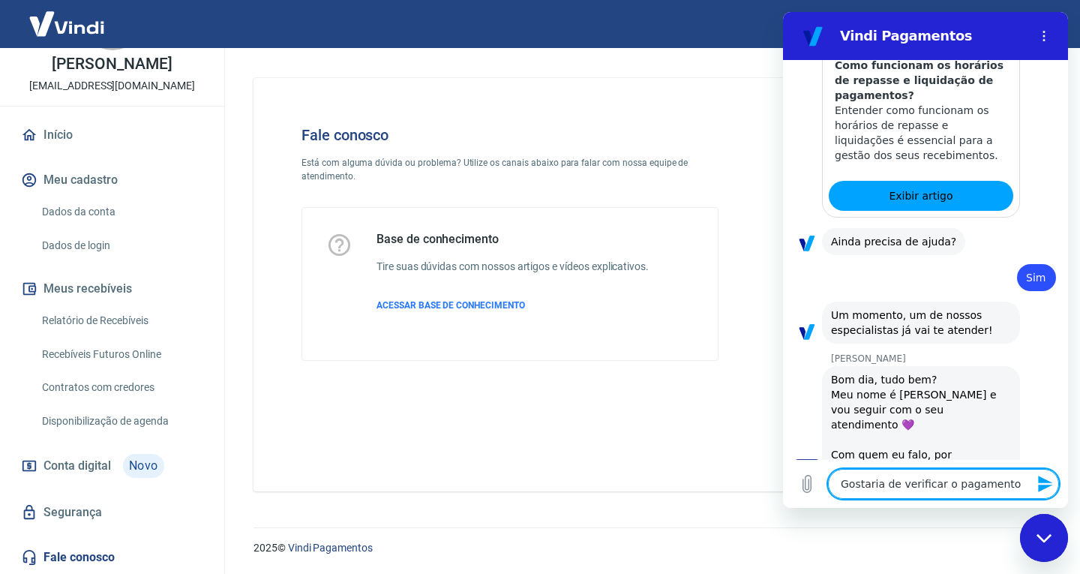
type textarea "x"
type textarea "Gostaria de verificar o pagamento d"
type textarea "x"
type textarea "Gostaria de verificar o pagamento de"
type textarea "x"
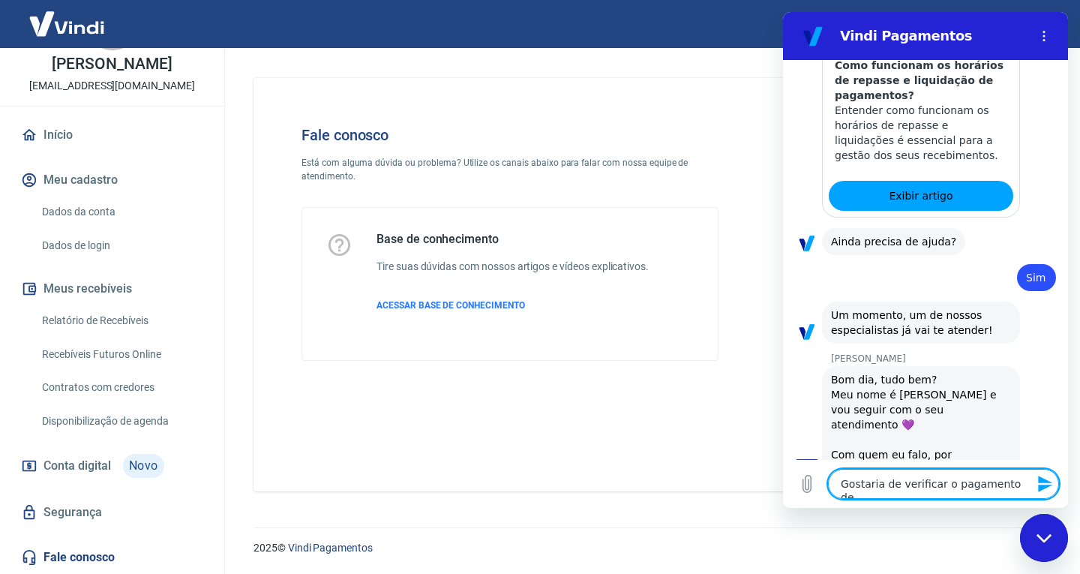
type textarea "Gostaria de verificar o pagamento des"
type textarea "x"
type textarea "Gostaria de verificar o pagamento dess"
type textarea "x"
type textarea "Gostaria de verificar o pagamento desse"
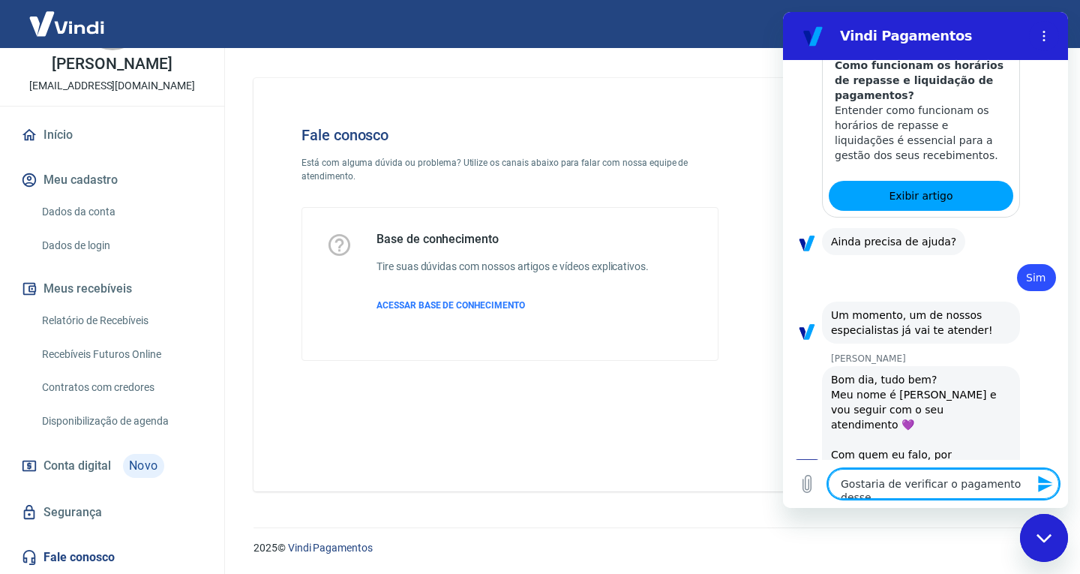
type textarea "x"
type textarea "Gostaria de verificar o pagamento desse"
type textarea "x"
type textarea "Gostaria de verificar o pagamento desse p"
type textarea "x"
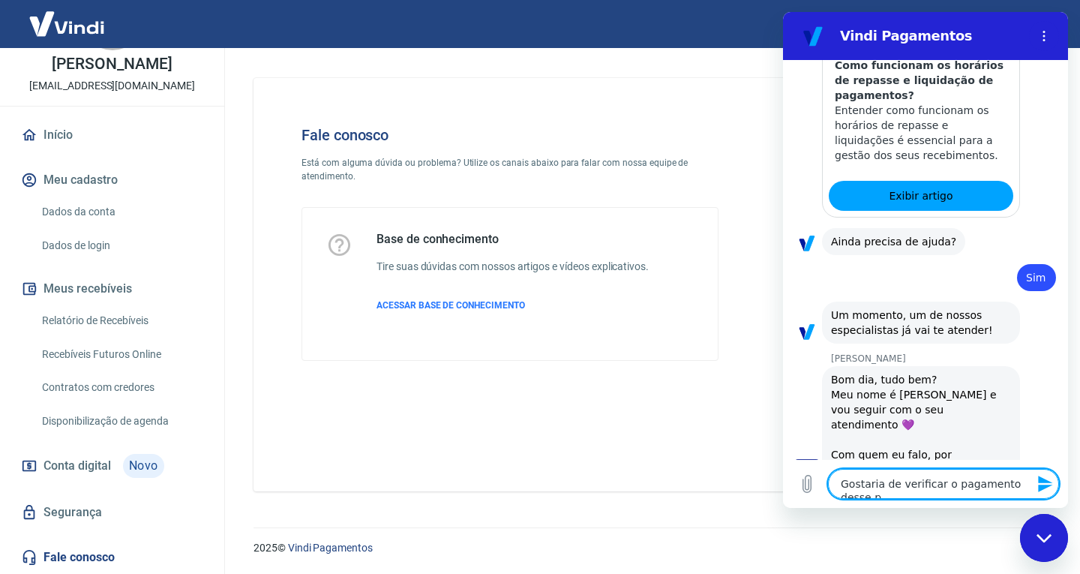
type textarea "Gostaria de verificar o pagamento desse pe"
type textarea "x"
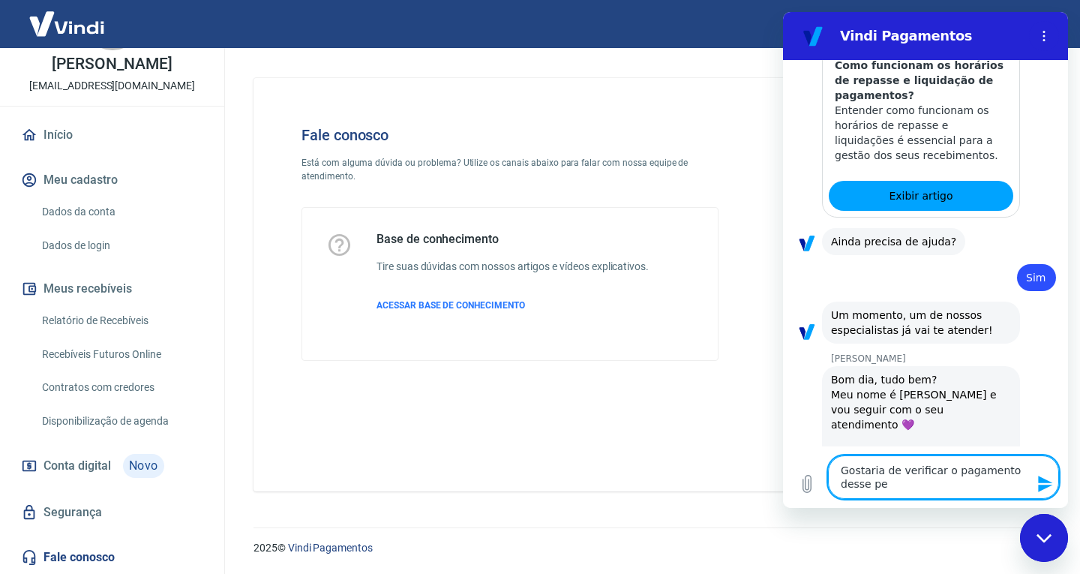
type textarea "Gostaria de verificar o pagamento desse ped"
type textarea "x"
type textarea "Gostaria de verificar o pagamento desse pedi"
type textarea "x"
type textarea "Gostaria de verificar o pagamento desse pedid"
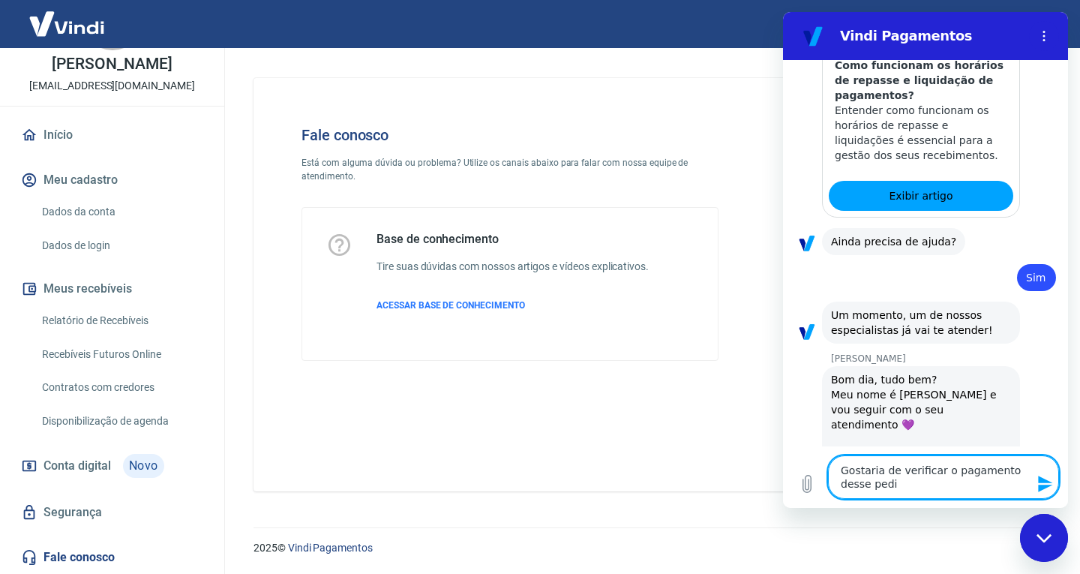
type textarea "x"
type textarea "Gostaria de verificar o pagamento desse pedido"
type textarea "x"
type textarea "Gostaria de verificar o pagamento desse pedido"
type textarea "x"
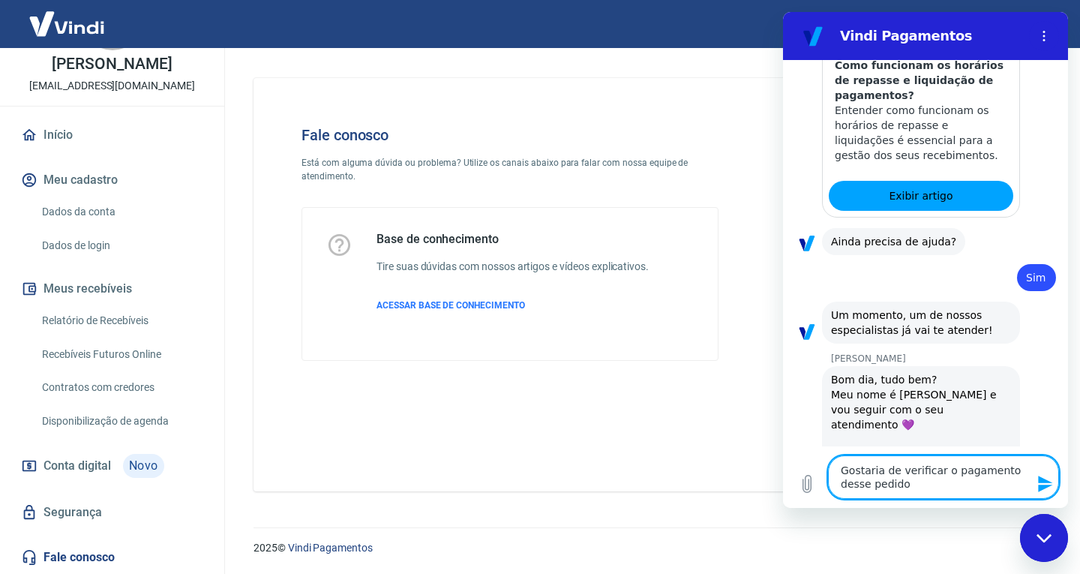
type textarea "Gostaria de verificar o pagamento desse pedido"
type textarea "x"
type textarea "Gostaria de verificar o pagamento desse pedido,"
type textarea "x"
type textarea "Gostaria de verificar o pagamento desse pedido,"
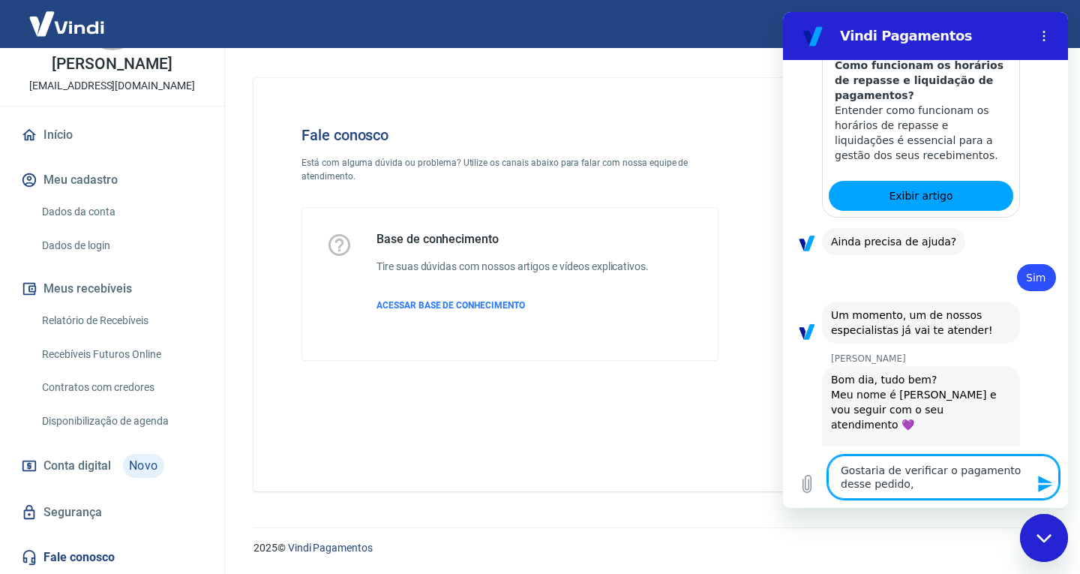
type textarea "x"
type textarea "Gostaria de verificar o pagamento desse pedido, e"
type textarea "x"
type textarea "Gostaria de verificar o pagamento desse pedido, el"
type textarea "x"
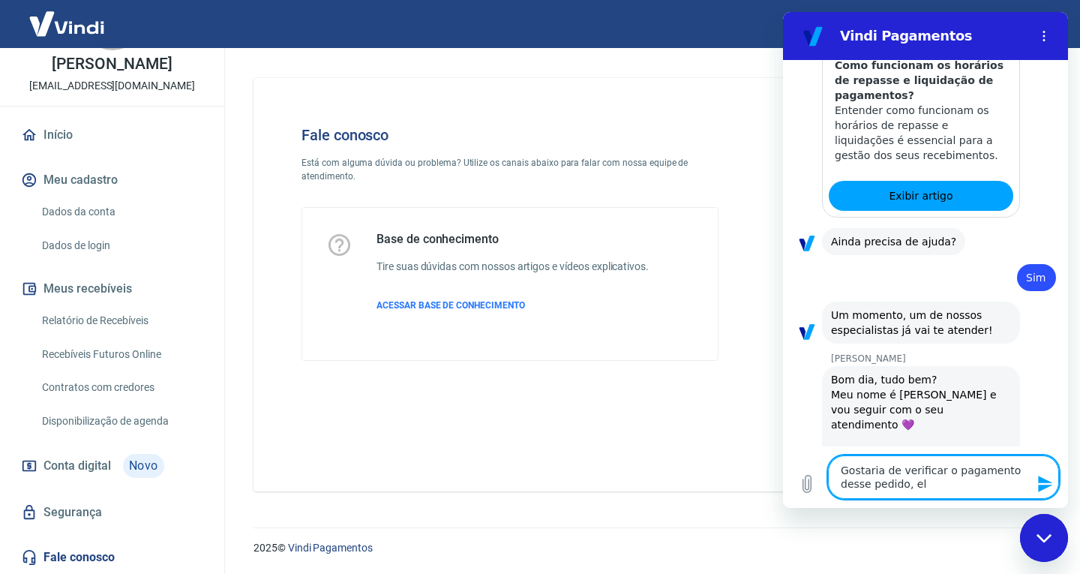
type textarea "Gostaria de verificar o pagamento desse pedido, ele"
type textarea "x"
type textarea "Gostaria de verificar o pagamento desse pedido, ele"
type textarea "x"
type textarea "Gostaria de verificar o pagamento desse pedido, ele c"
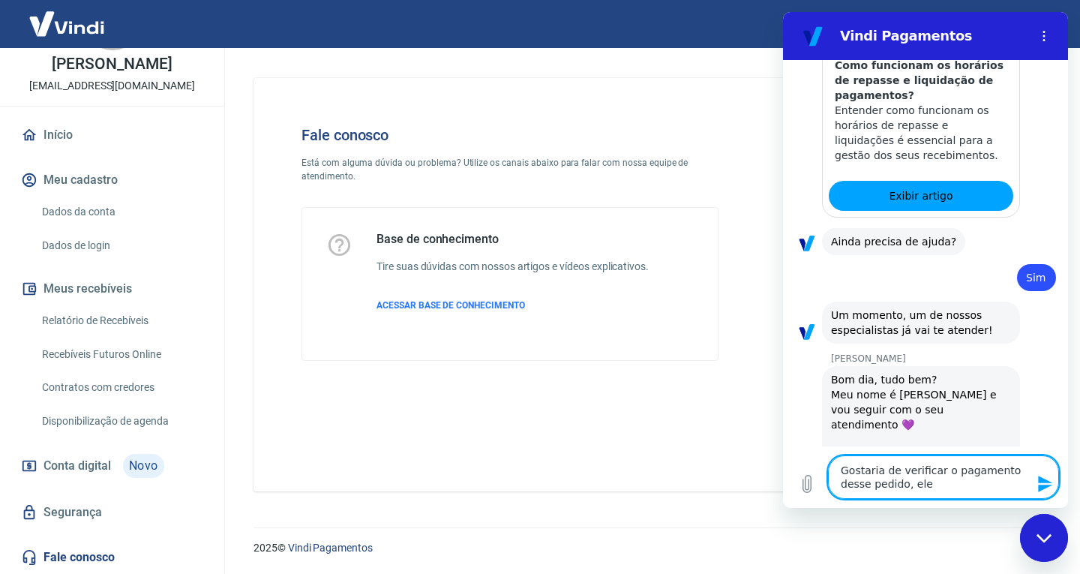
type textarea "x"
type textarea "Gostaria de verificar o pagamento desse pedido, ele ch"
type textarea "x"
type textarea "Gostaria de verificar o pagamento desse pedido, ele che"
type textarea "x"
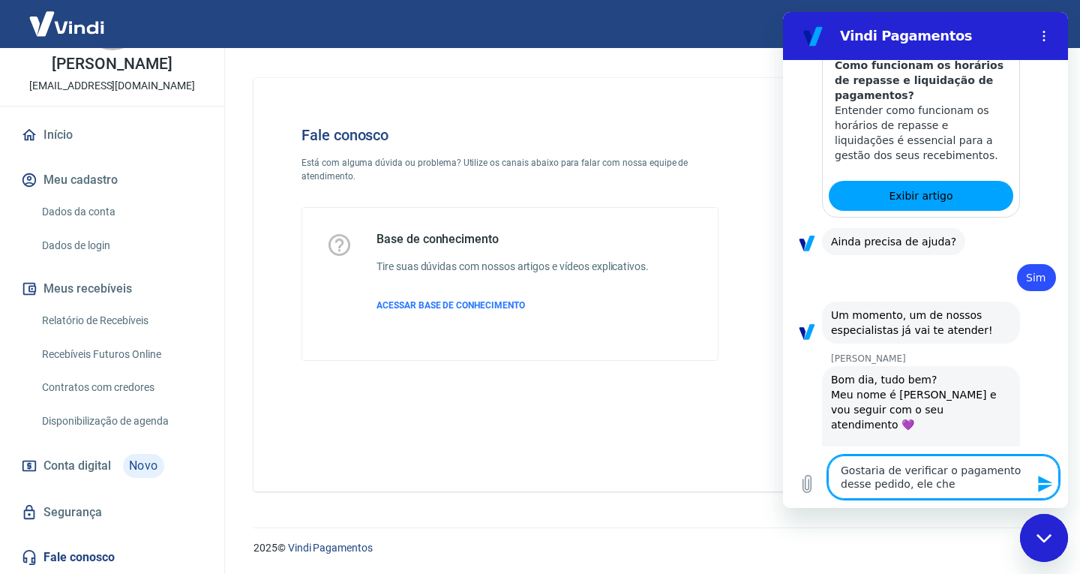
type textarea "Gostaria de verificar o pagamento desse pedido, ele cheg"
type textarea "x"
type textarea "Gostaria de verificar o pagamento desse pedido, ele chego"
type textarea "x"
type textarea "Gostaria de verificar o pagamento desse pedido, ele chegou"
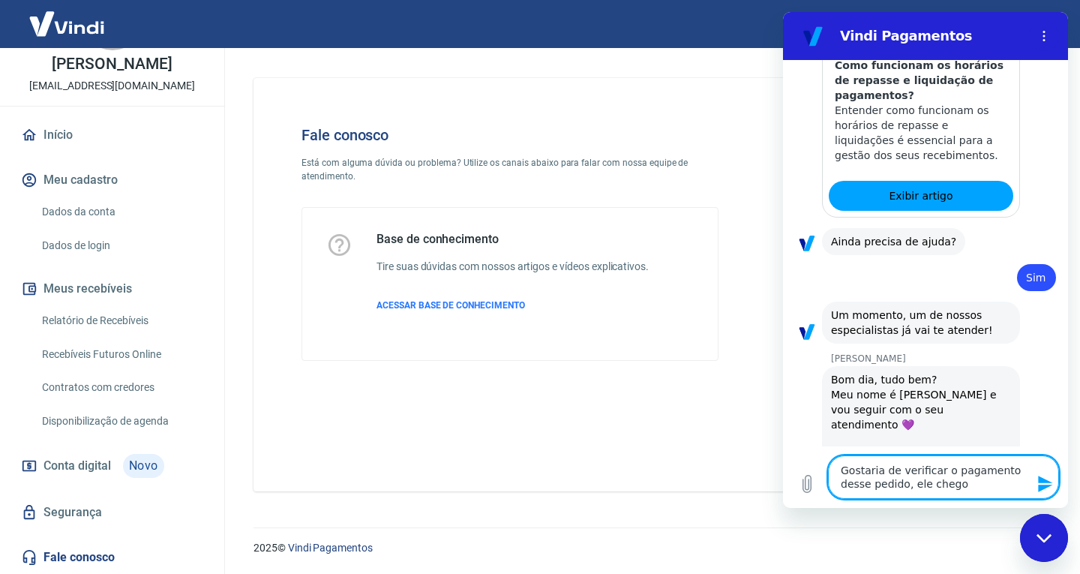
type textarea "x"
type textarea "Gostaria de verificar o pagamento desse pedido, ele chegou"
type textarea "x"
type textarea "Gostaria de verificar o pagamento desse pedido, ele chegou c"
type textarea "x"
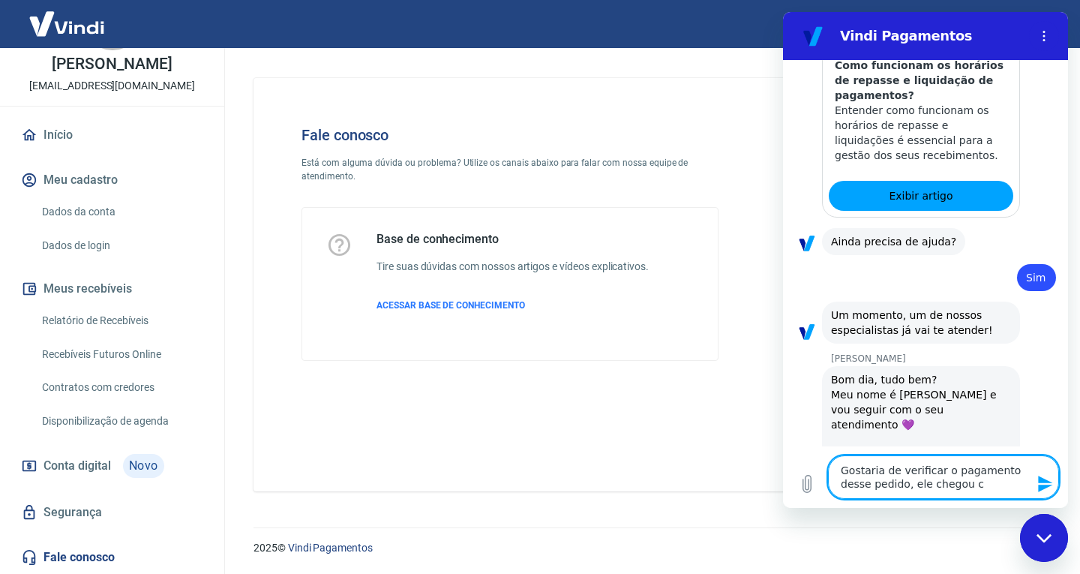
type textarea "Gostaria de verificar o pagamento desse pedido, ele chegou co"
type textarea "x"
type textarea "Gostaria de verificar o pagamento desse pedido, ele chegou com"
type textarea "x"
type textarea "Gostaria de verificar o pagamento desse pedido, ele chegou com"
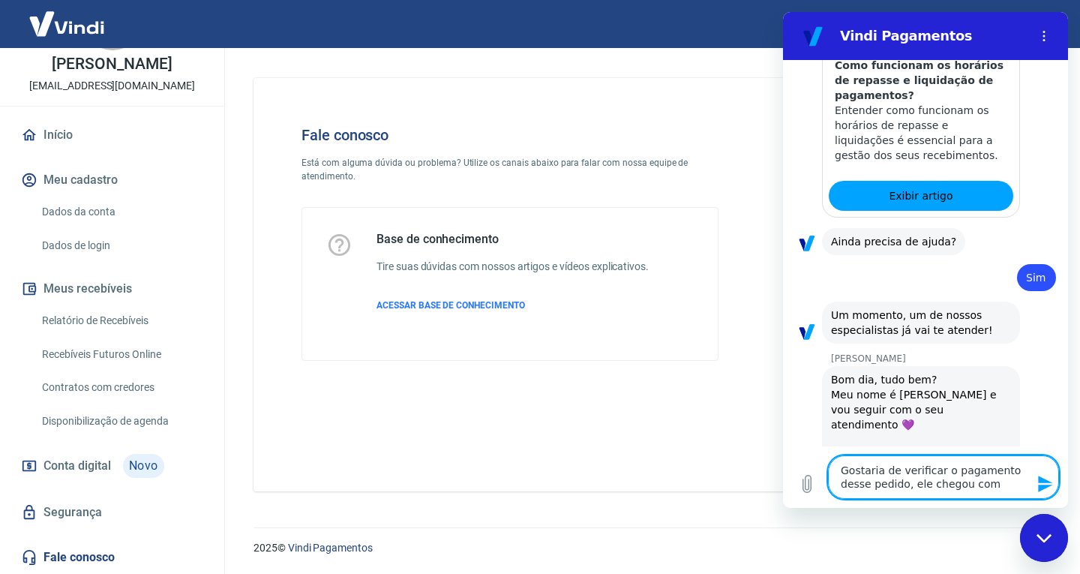
type textarea "x"
type textarea "Gostaria de verificar o pagamento desse pedido, ele chegou com a"
type textarea "x"
type textarea "Gostaria de verificar o pagamento desse pedido, ele chegou com a"
type textarea "x"
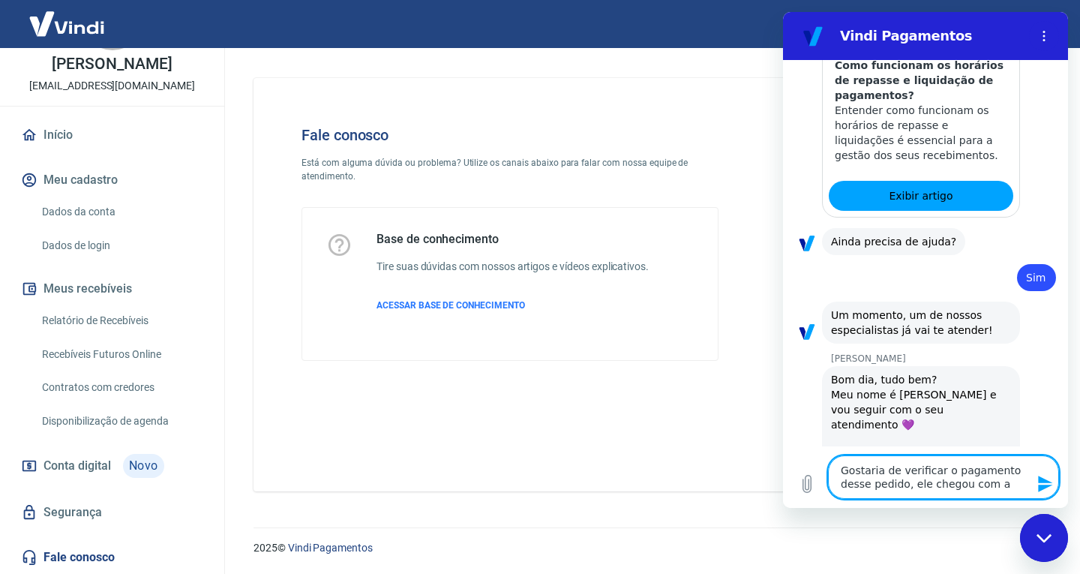
type textarea "Gostaria de verificar o pagamento desse pedido, ele chegou com a g"
type textarea "x"
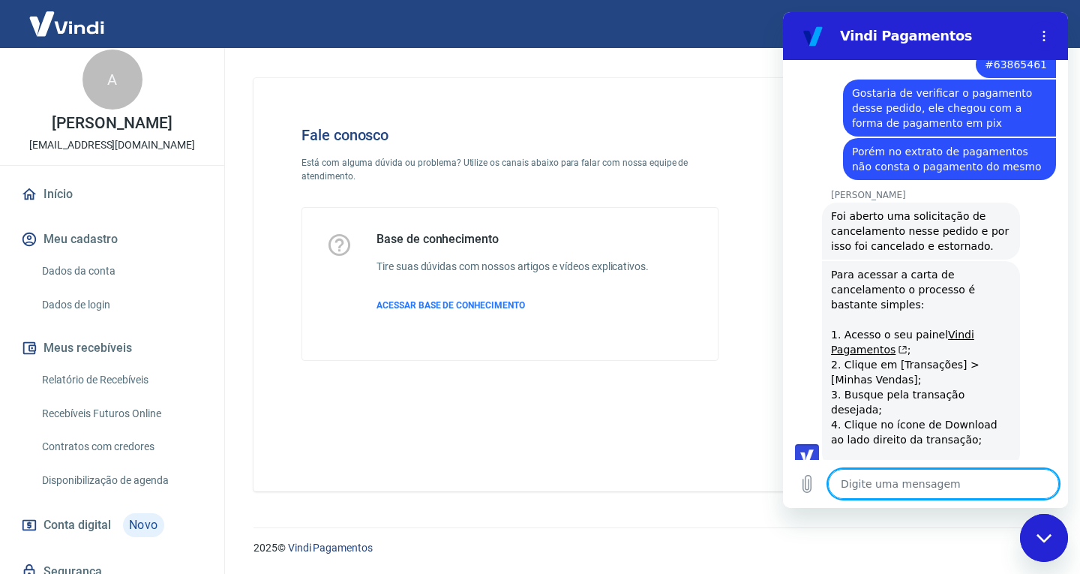
scroll to position [0, 0]
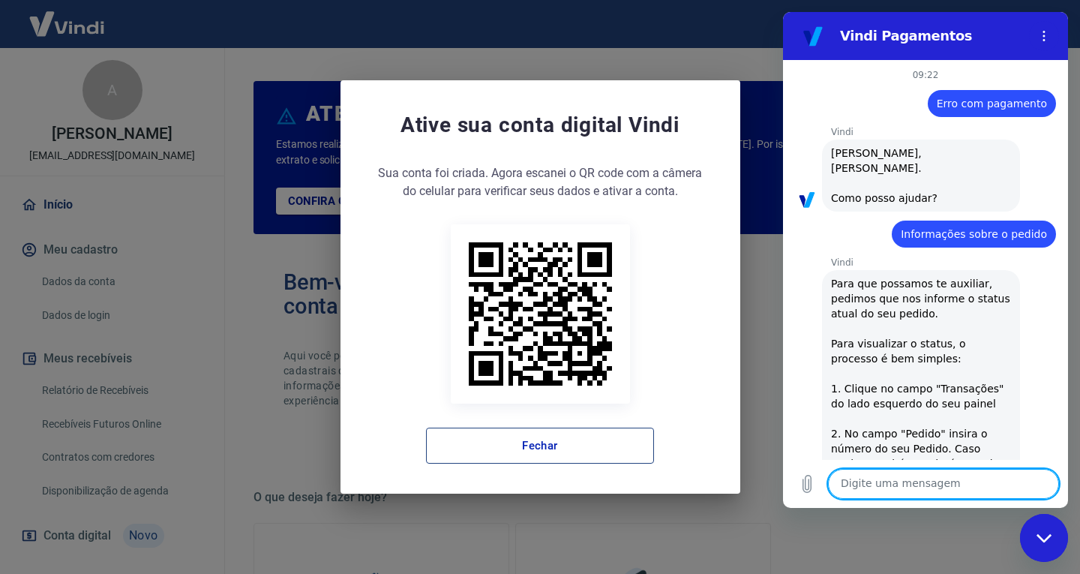
scroll to position [2300, 0]
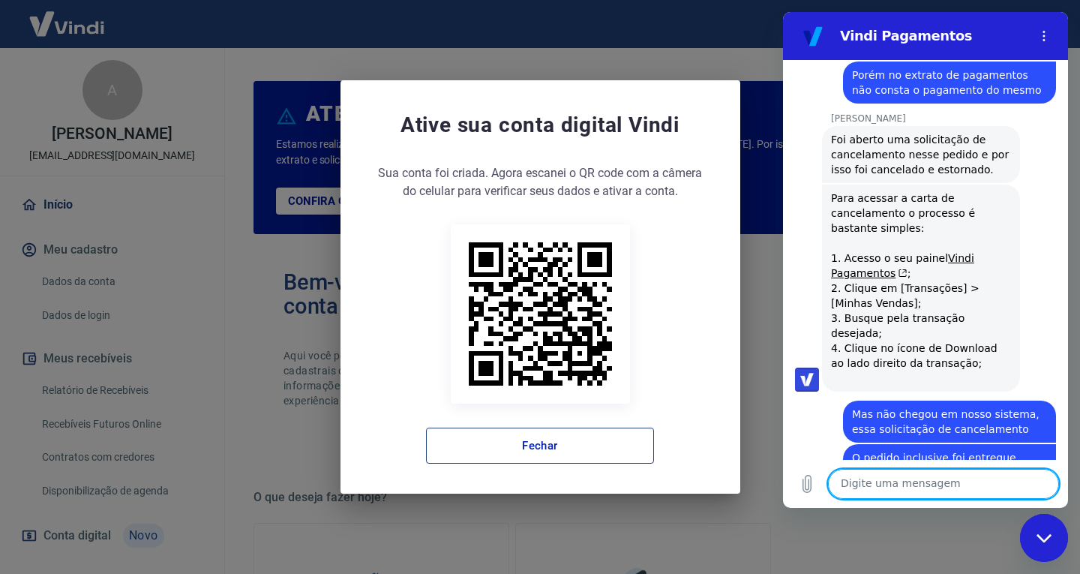
click at [516, 454] on button "Fechar" at bounding box center [540, 446] width 228 height 36
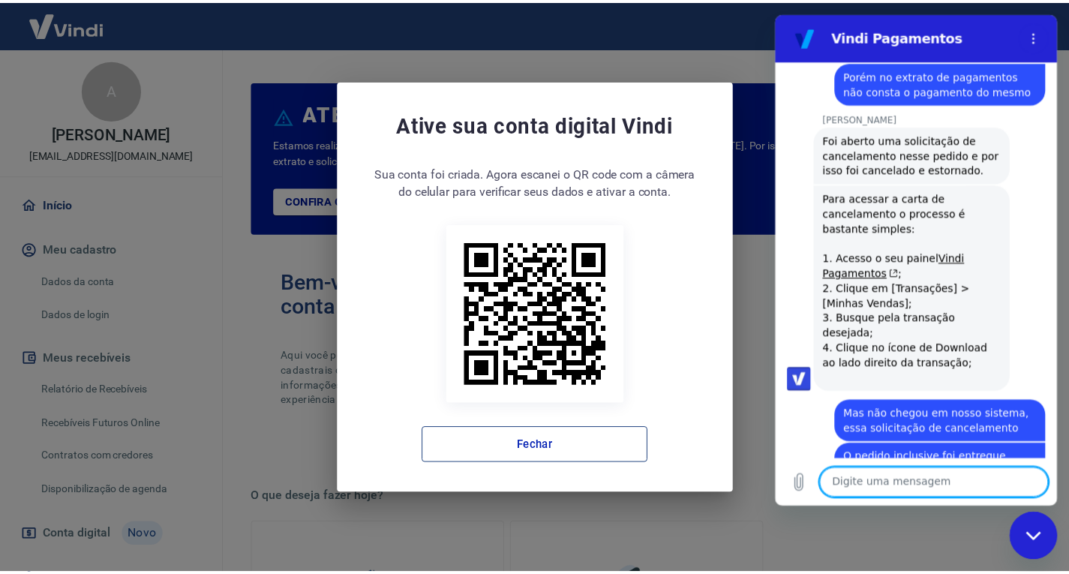
scroll to position [2380, 0]
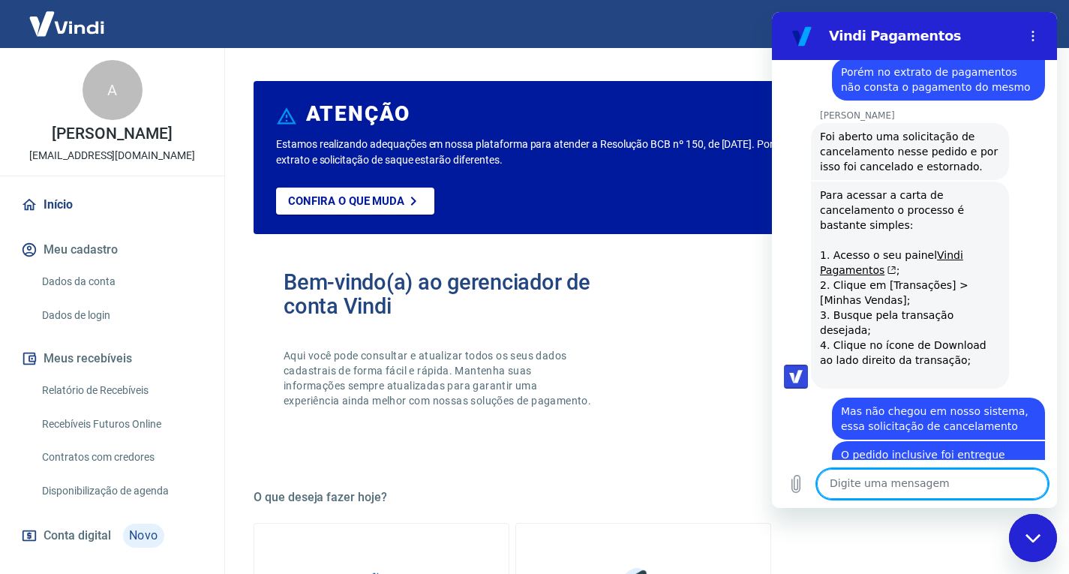
click at [867, 481] on textarea at bounding box center [932, 484] width 231 height 30
type textarea "Não"
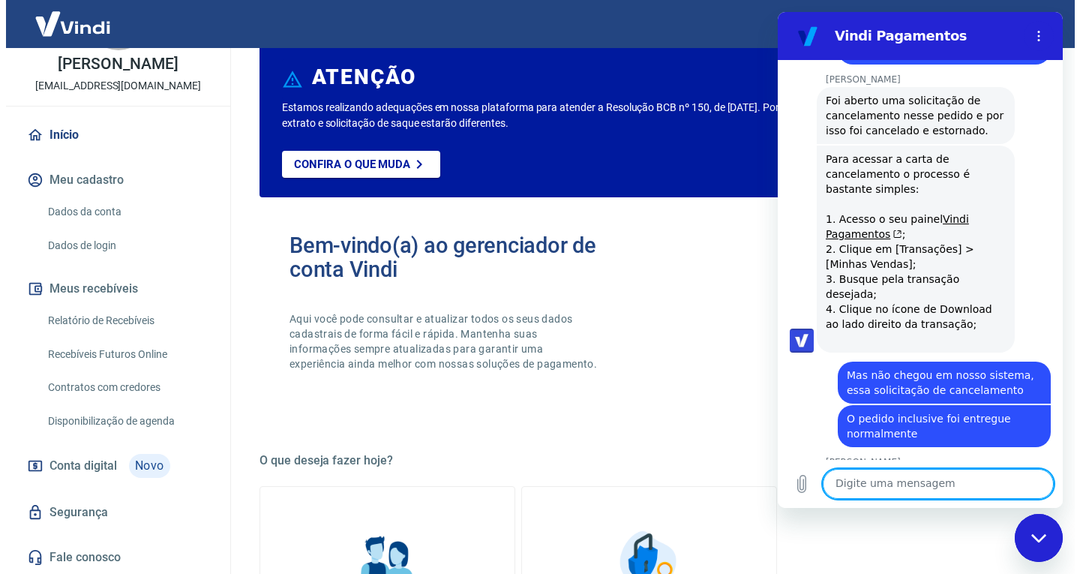
scroll to position [0, 0]
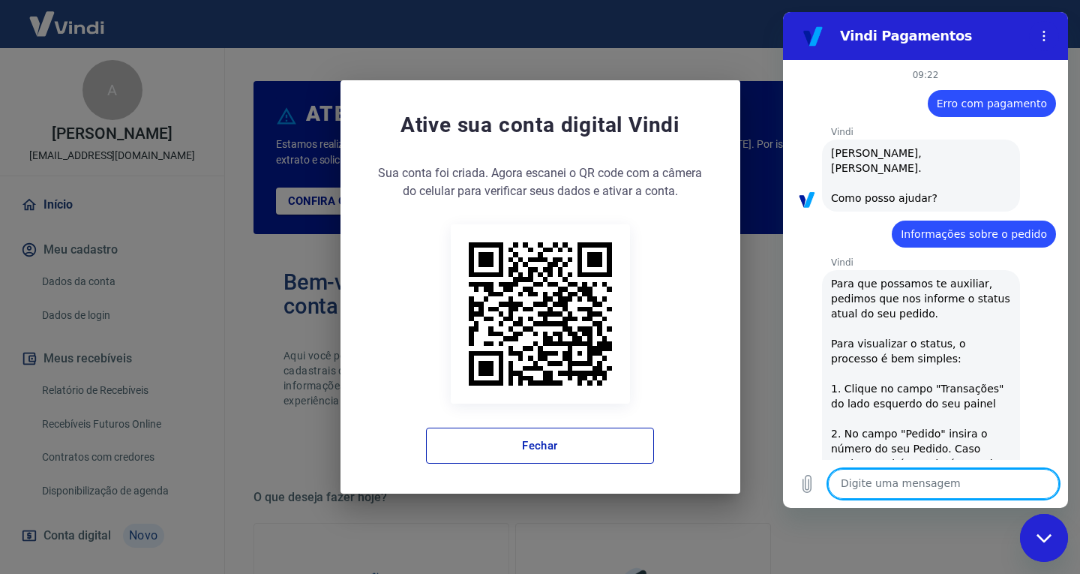
scroll to position [2416, 0]
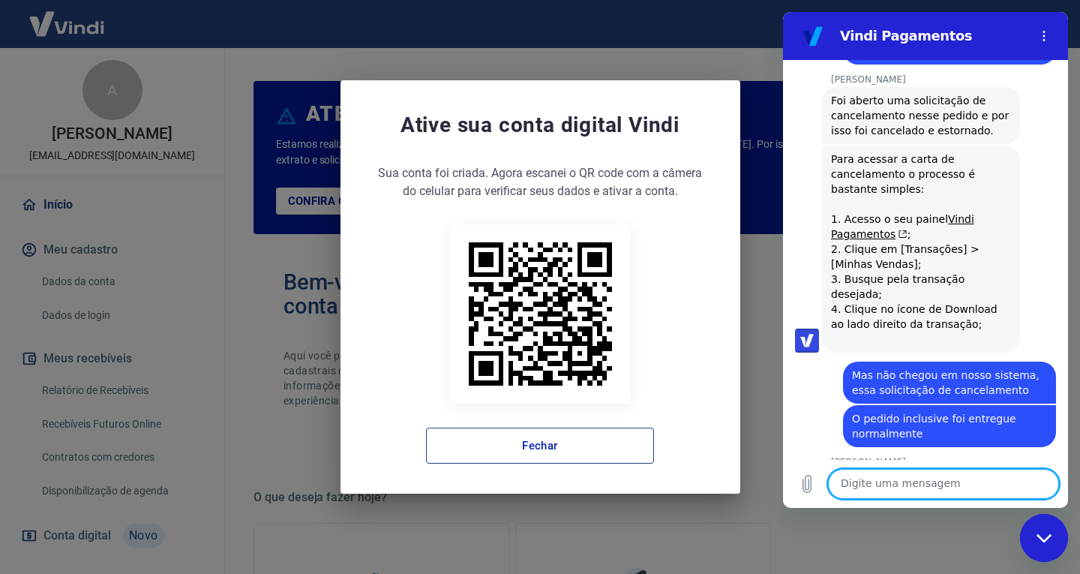
click at [578, 448] on button "Fechar" at bounding box center [540, 446] width 228 height 36
click at [585, 434] on button "Fechar" at bounding box center [540, 446] width 228 height 36
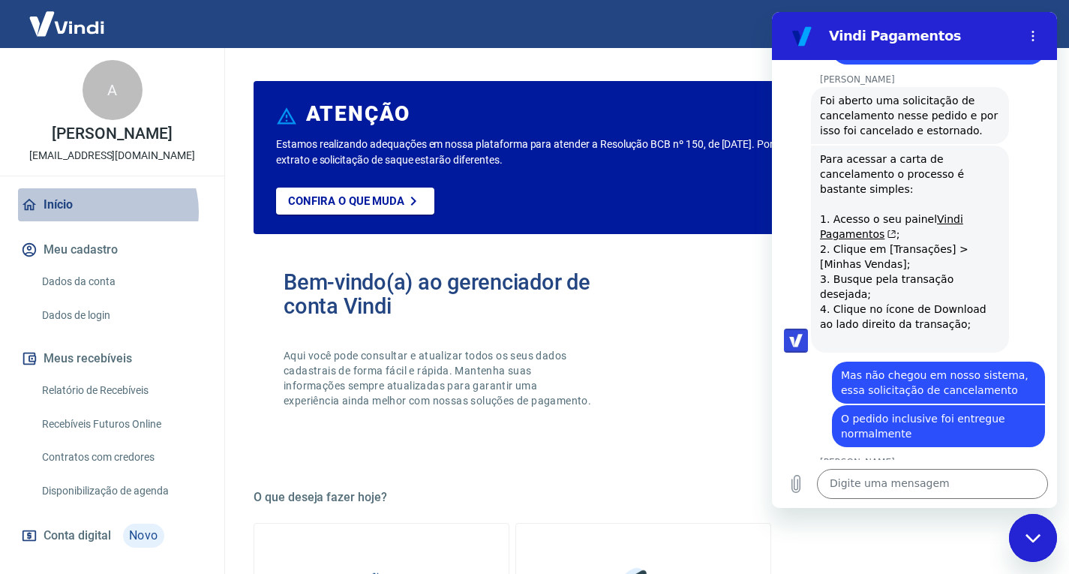
click at [103, 221] on link "Início" at bounding box center [112, 204] width 188 height 33
click at [87, 221] on link "Início" at bounding box center [112, 204] width 188 height 33
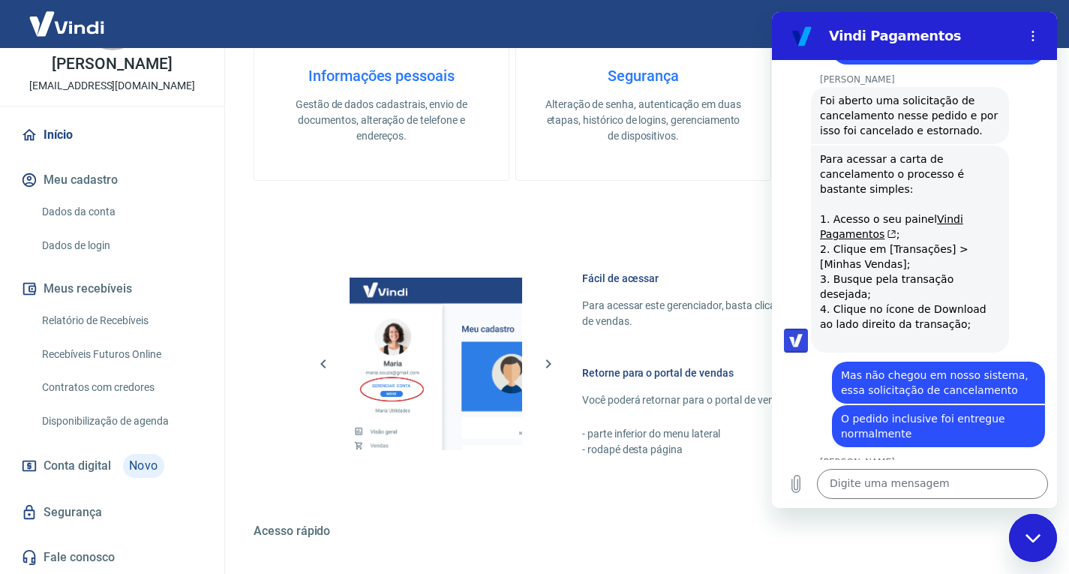
scroll to position [556, 0]
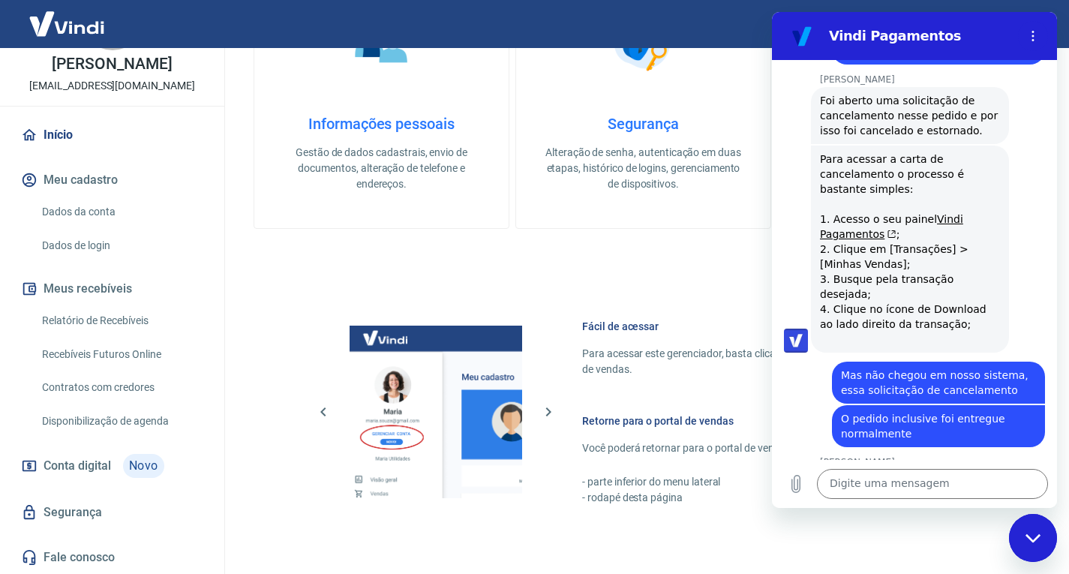
click at [1036, 544] on div "Fechar janela de mensagens" at bounding box center [1033, 537] width 45 height 45
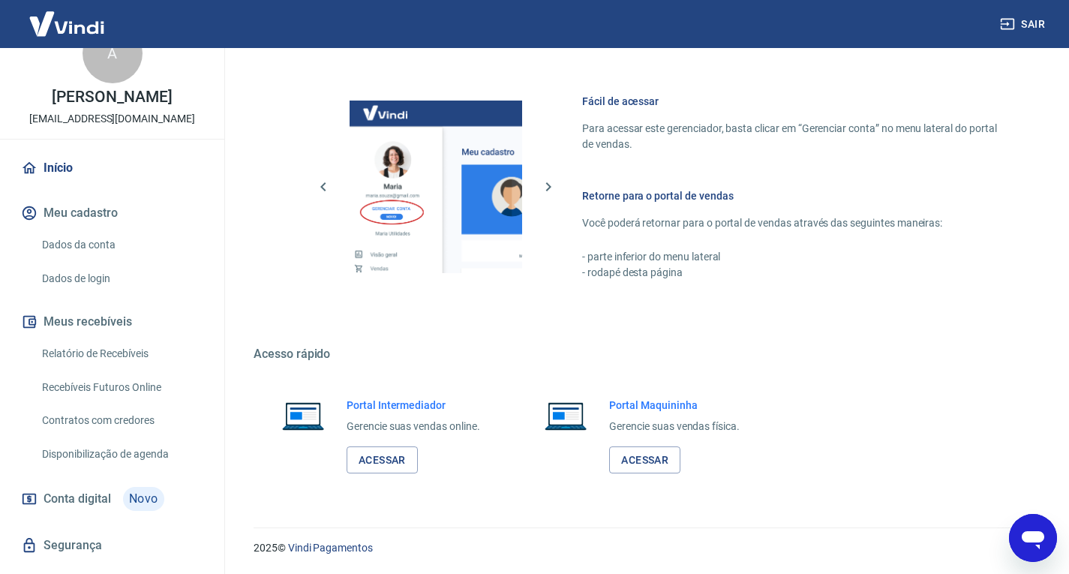
scroll to position [11, 0]
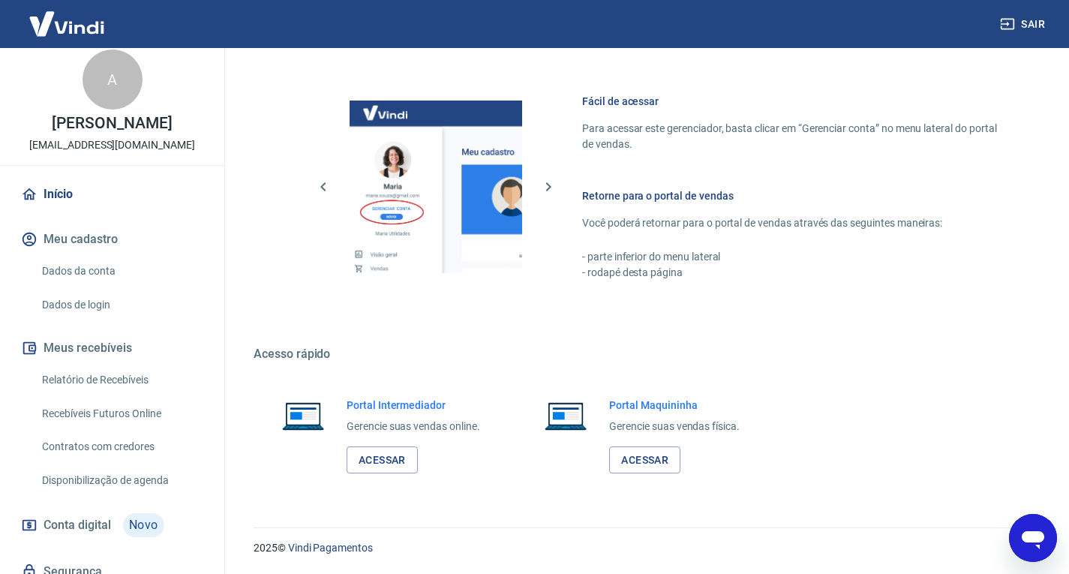
click at [59, 204] on link "Início" at bounding box center [112, 194] width 188 height 33
click at [1044, 521] on div "Abrir janela de mensagens" at bounding box center [1033, 537] width 45 height 45
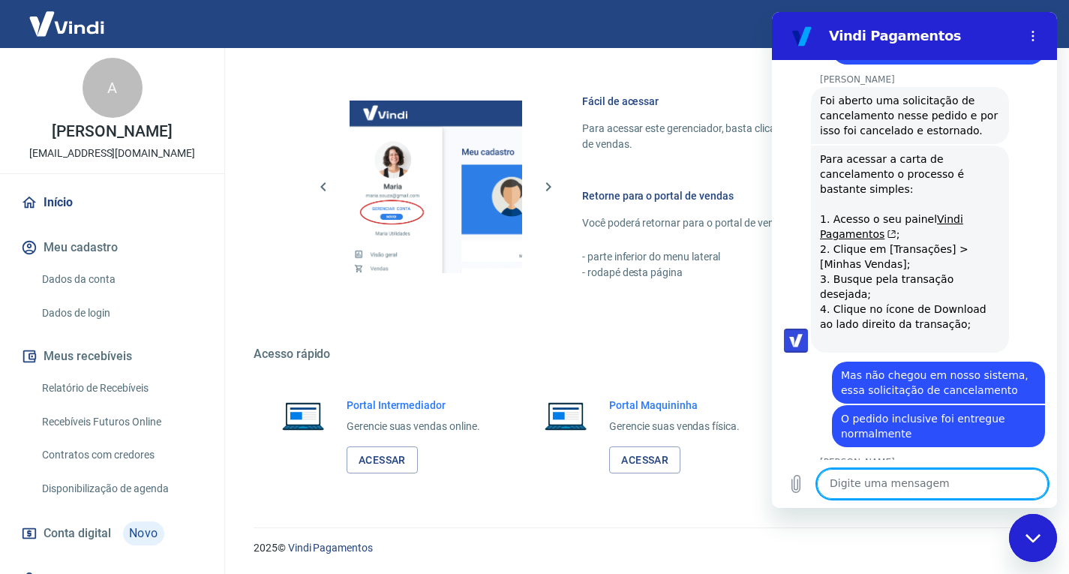
scroll to position [0, 0]
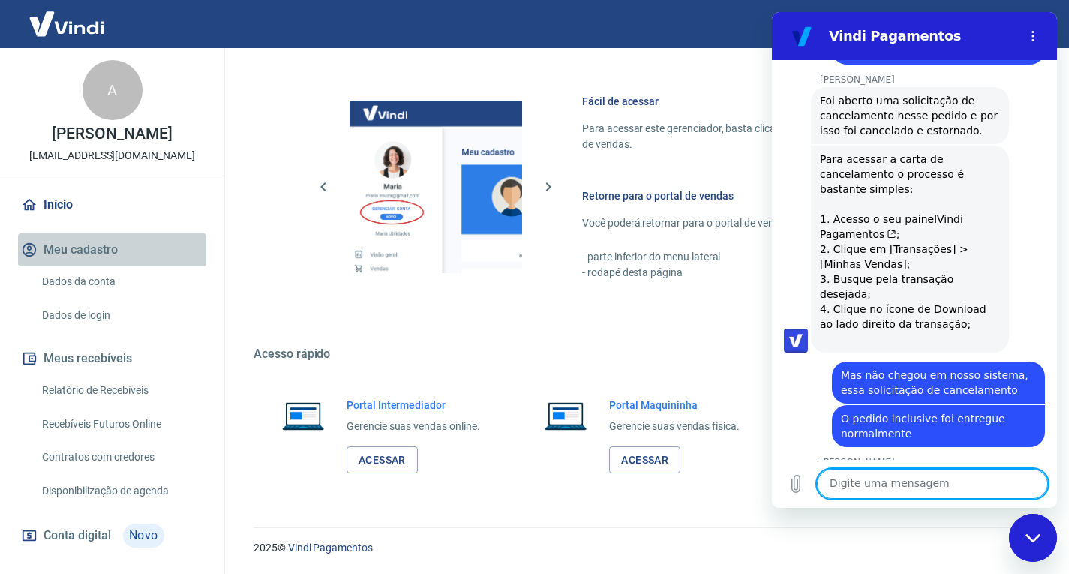
click at [150, 252] on button "Meu cadastro" at bounding box center [112, 249] width 188 height 33
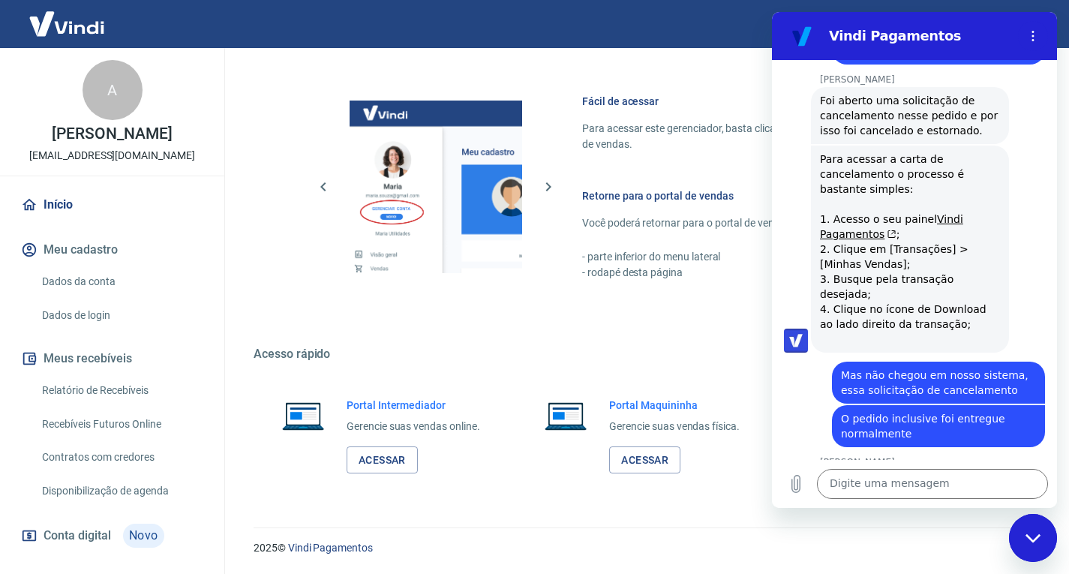
click at [50, 221] on link "Início" at bounding box center [112, 204] width 188 height 33
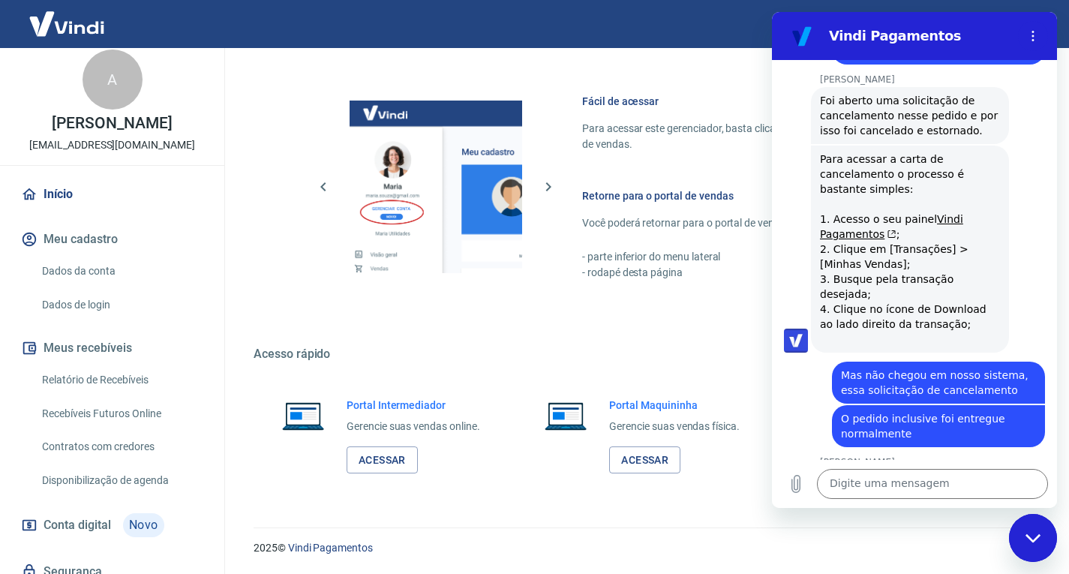
scroll to position [86, 0]
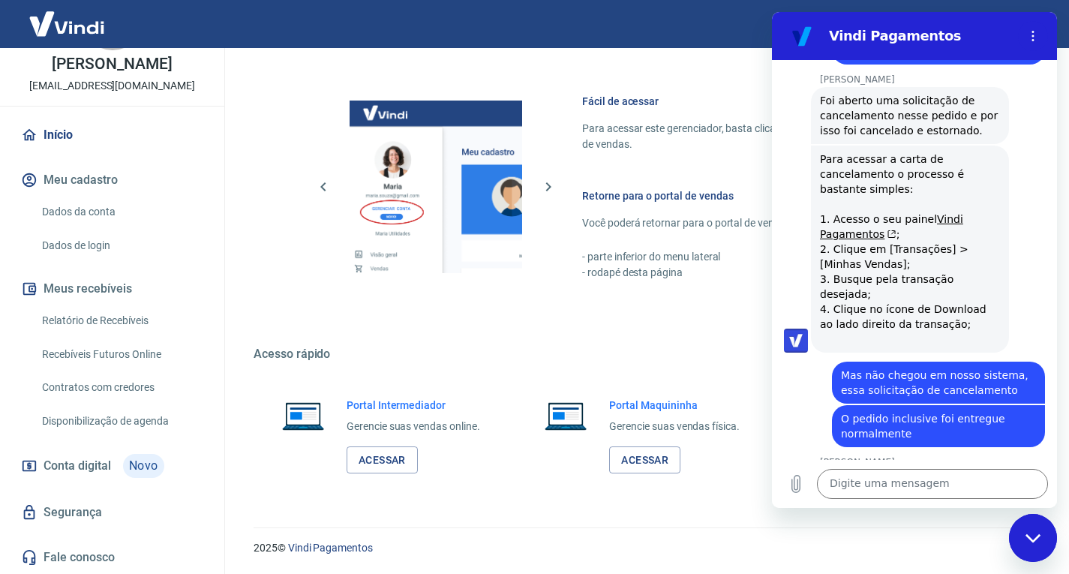
click at [158, 320] on link "Relatório de Recebíveis" at bounding box center [121, 320] width 170 height 31
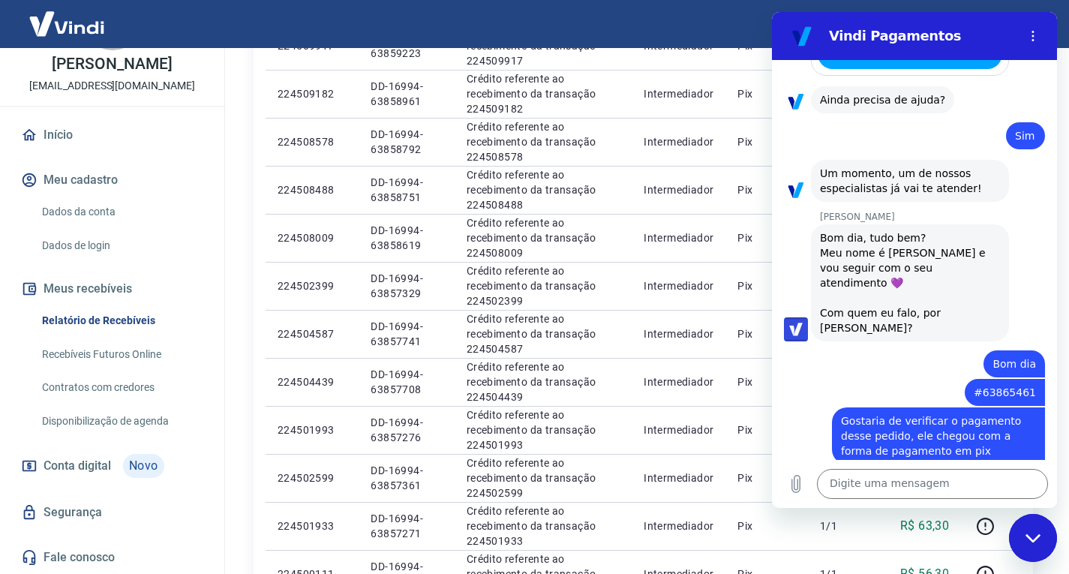
scroll to position [2116, 0]
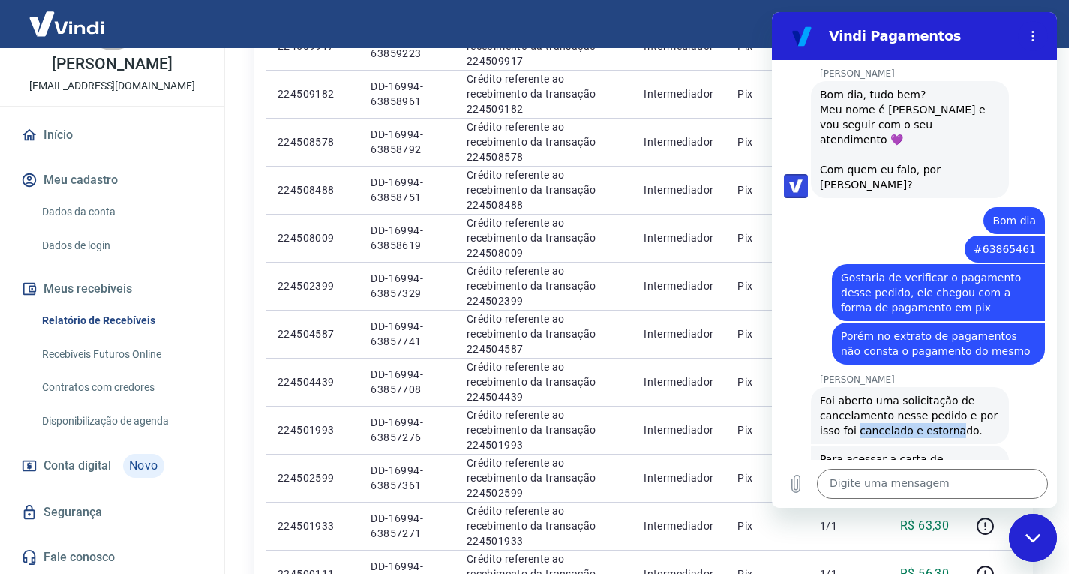
drag, startPoint x: 857, startPoint y: 326, endPoint x: 934, endPoint y: 326, distance: 77.3
click at [951, 395] on span "Foi aberto uma solicitação de cancelamento nesse pedido e por isso foi cancelad…" at bounding box center [911, 416] width 182 height 42
drag, startPoint x: 812, startPoint y: 333, endPoint x: 958, endPoint y: 323, distance: 146.6
click at [958, 387] on div "[PERSON_NAME] diz: Foi aberto uma solicitação de cancelamento nesse pedido e po…" at bounding box center [910, 415] width 198 height 57
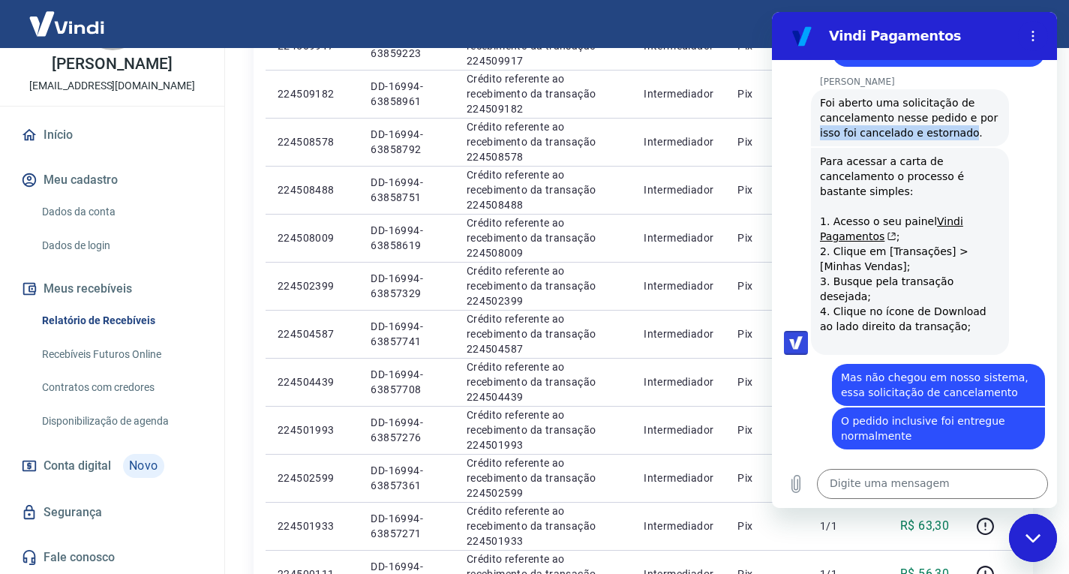
scroll to position [2416, 0]
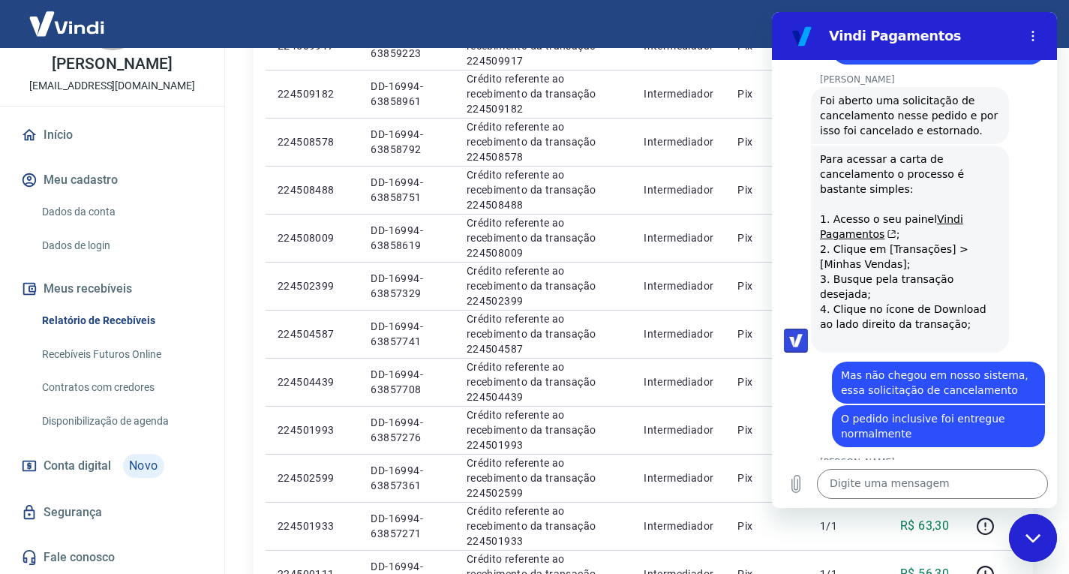
click at [883, 527] on div "[PERSON_NAME] da diz: Não" at bounding box center [908, 545] width 273 height 36
drag, startPoint x: 823, startPoint y: 362, endPoint x: 935, endPoint y: 417, distance: 124.5
click at [935, 417] on div "09:22 Web User 68ada6f9989aff920b536a04 diz: Erro com pagamento [PERSON_NAME] d…" at bounding box center [914, 260] width 285 height 400
click at [940, 527] on div "[PERSON_NAME] da diz: Não" at bounding box center [908, 545] width 273 height 36
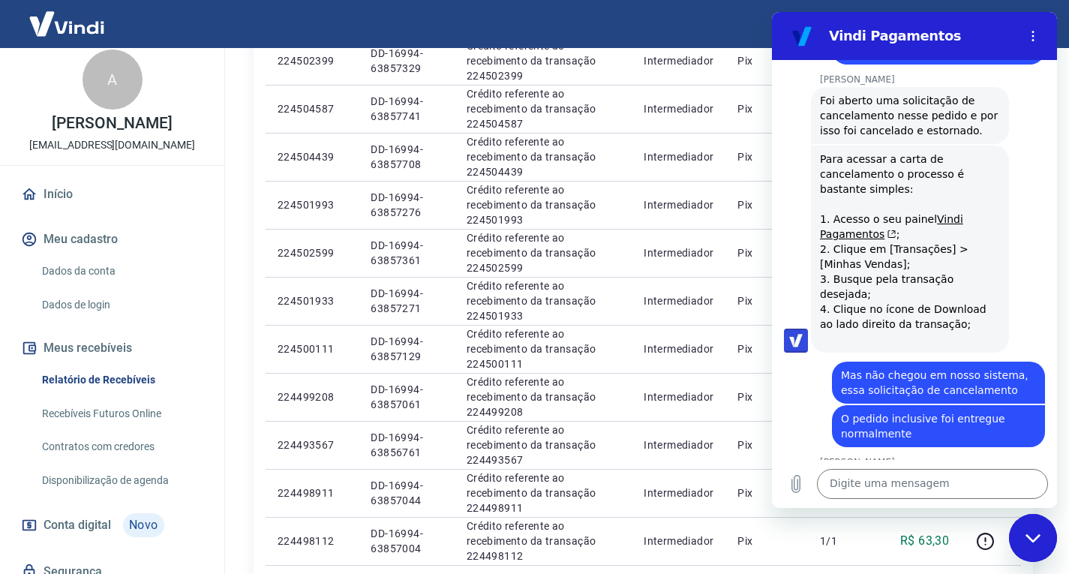
scroll to position [2444, 0]
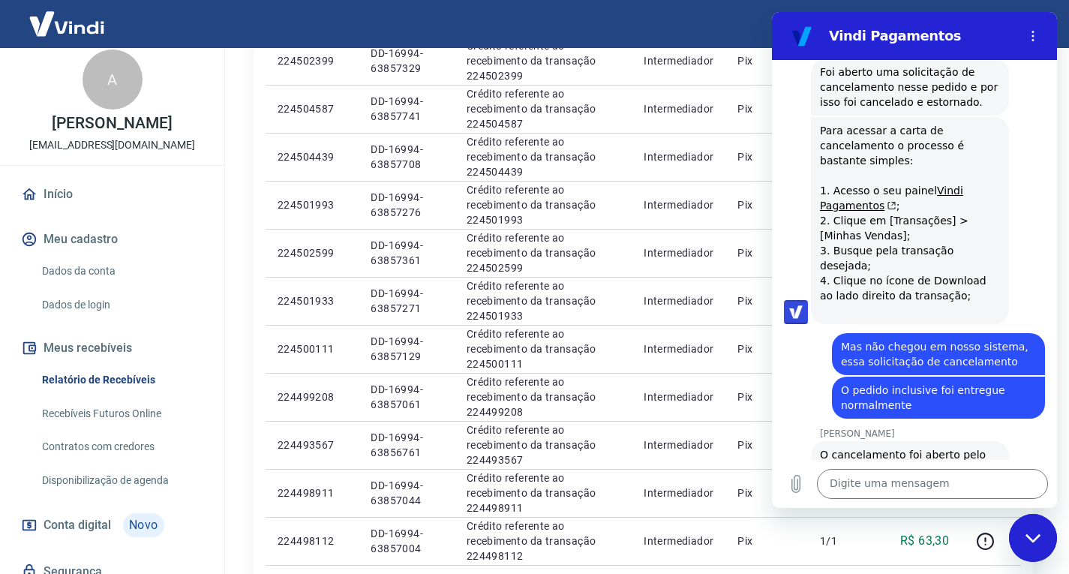
click at [135, 153] on p "[EMAIL_ADDRESS][DOMAIN_NAME]" at bounding box center [112, 145] width 166 height 16
click at [163, 305] on link "Dados de login" at bounding box center [121, 305] width 170 height 31
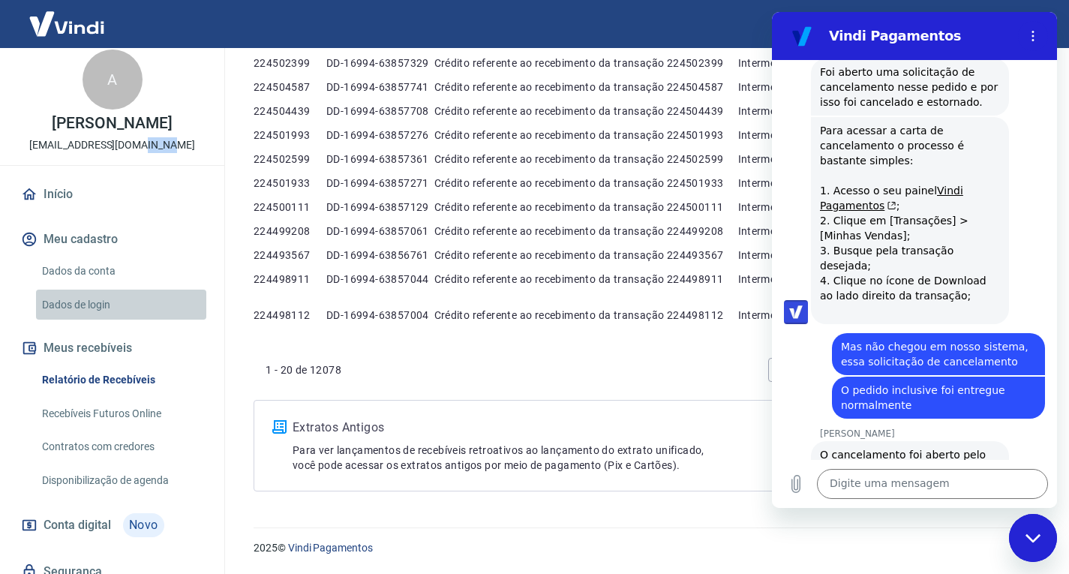
scroll to position [387, 0]
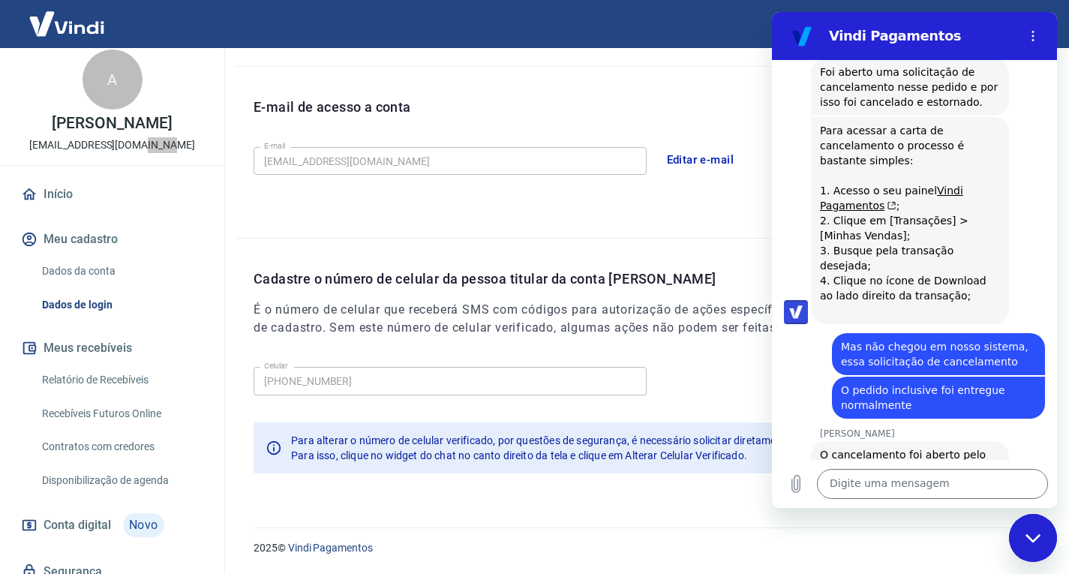
type textarea "x"
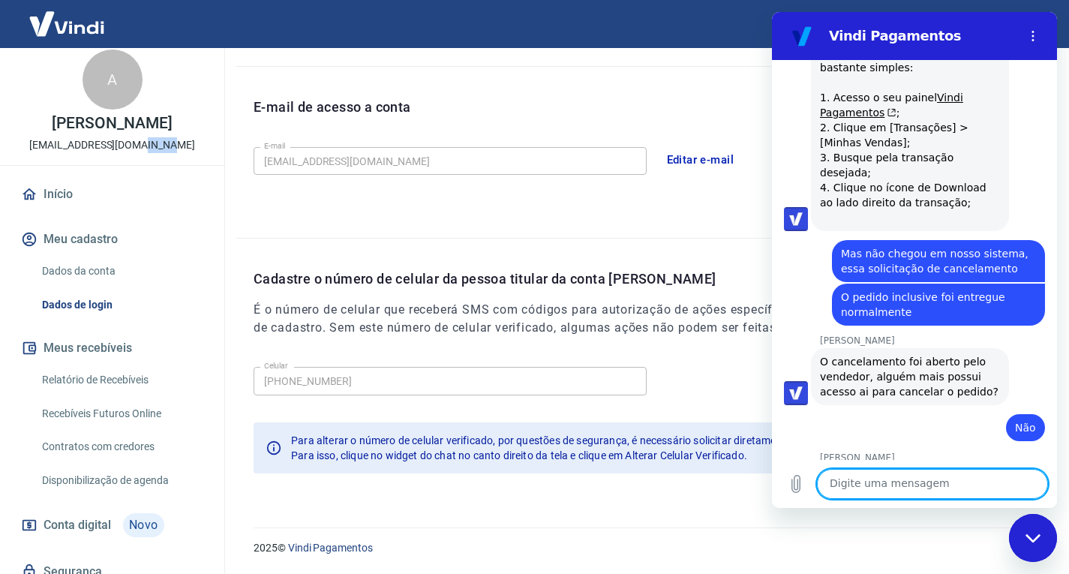
click at [74, 256] on button "Meu cadastro" at bounding box center [112, 239] width 188 height 33
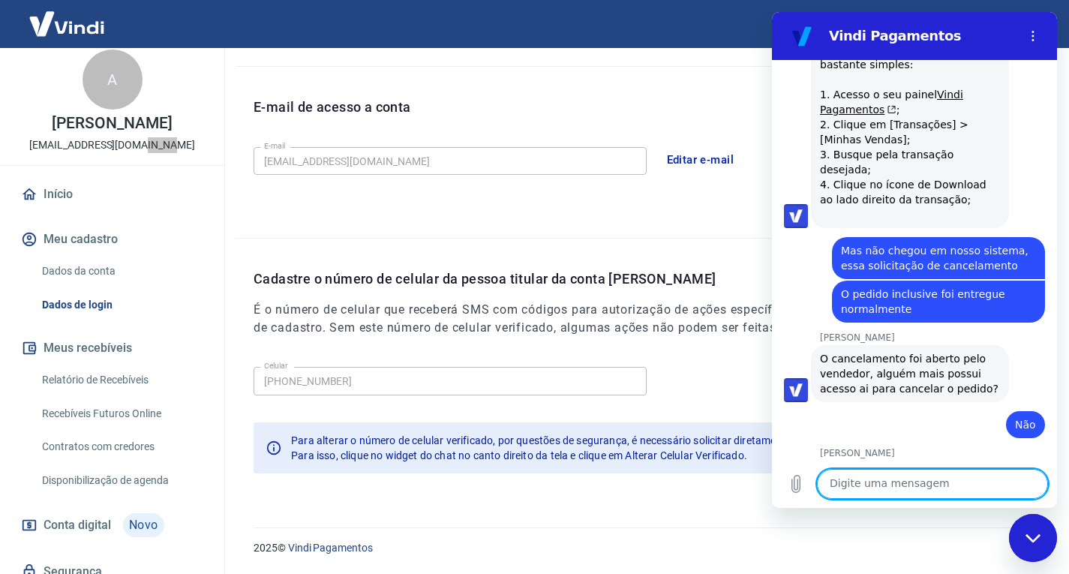
click at [875, 497] on textarea at bounding box center [932, 484] width 231 height 30
type textarea "C"
type textarea "x"
type textarea "Ce"
type textarea "x"
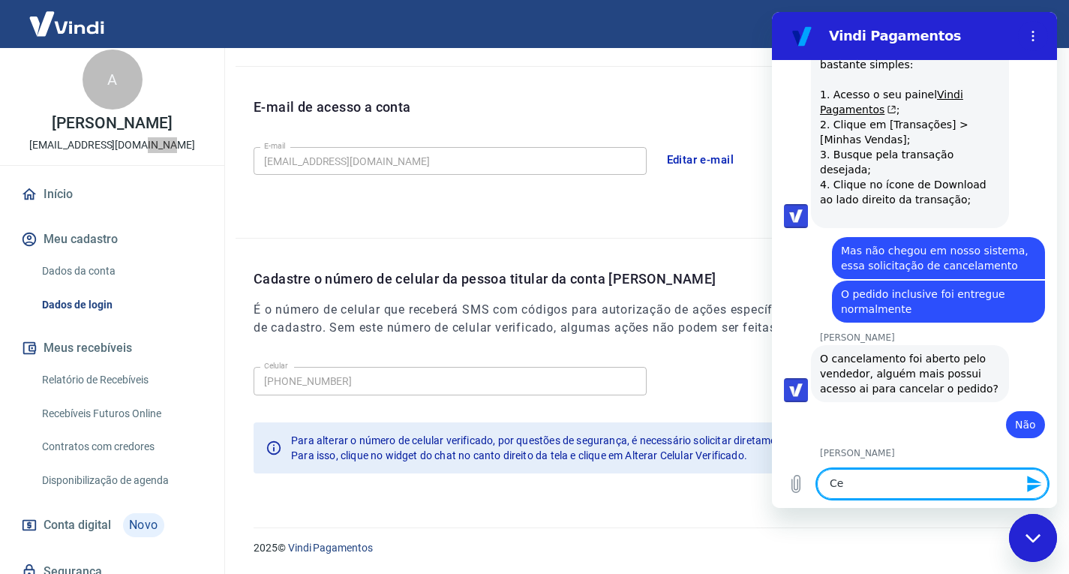
type textarea "Cer"
type textarea "x"
type textarea "Cert"
type textarea "x"
type textarea "Certo"
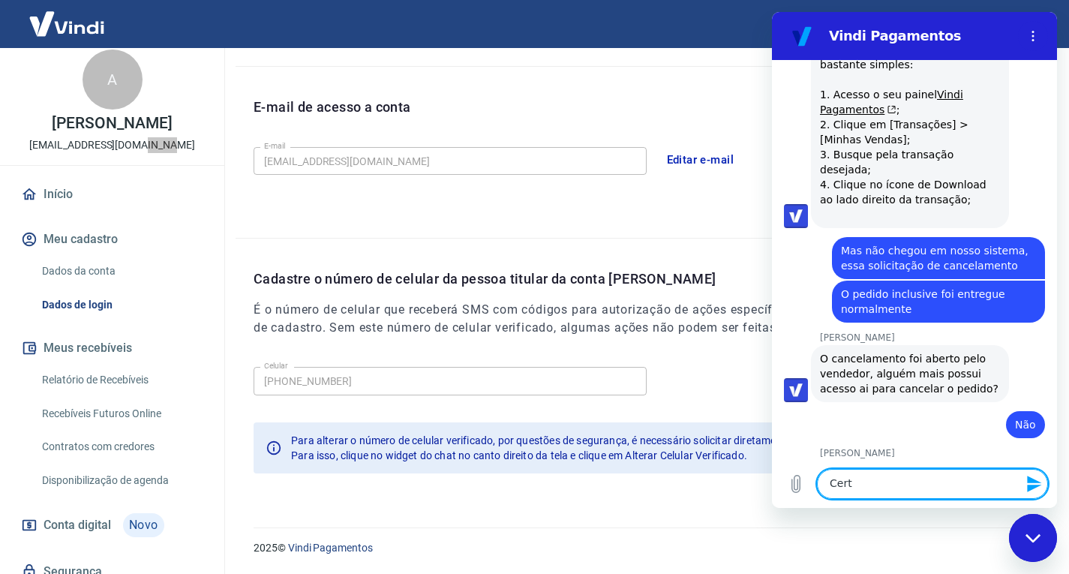
type textarea "x"
type textarea "Certo"
type textarea "x"
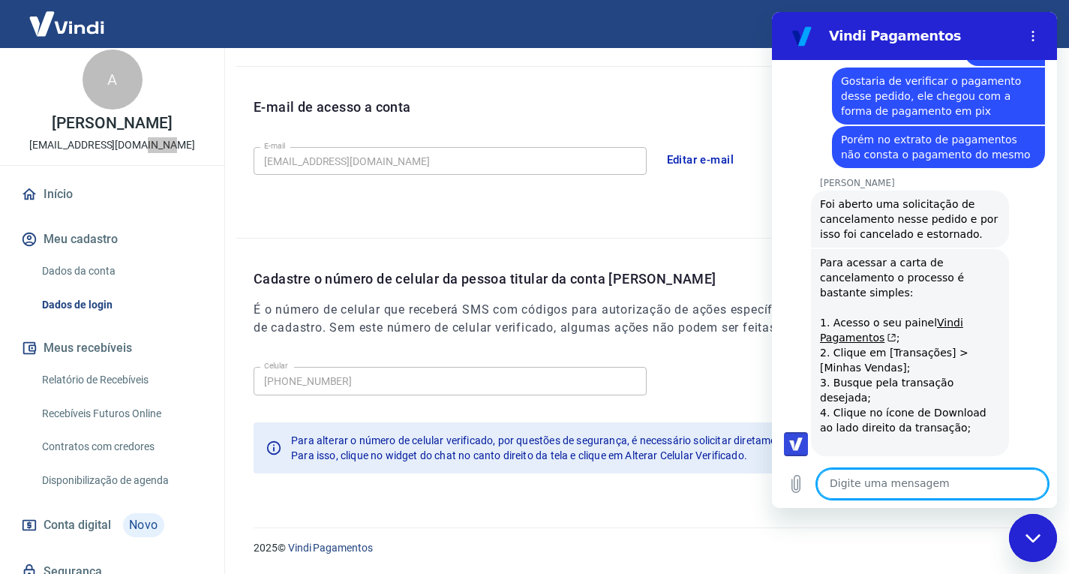
scroll to position [2276, 0]
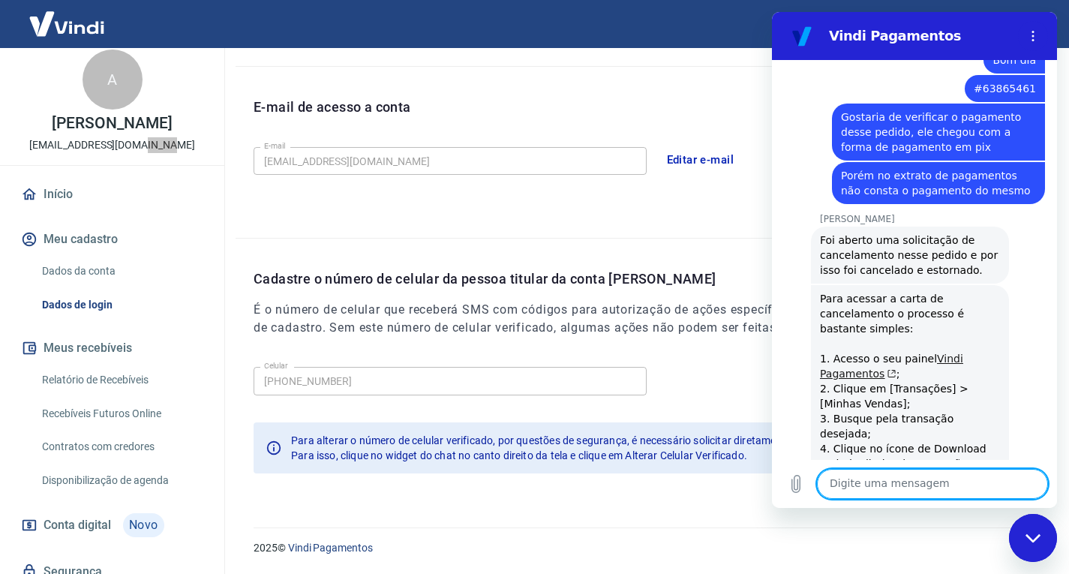
click at [935, 353] on link "Vindi Pagamentos" at bounding box center [891, 366] width 143 height 27
type textarea "x"
